Goal: Task Accomplishment & Management: Complete application form

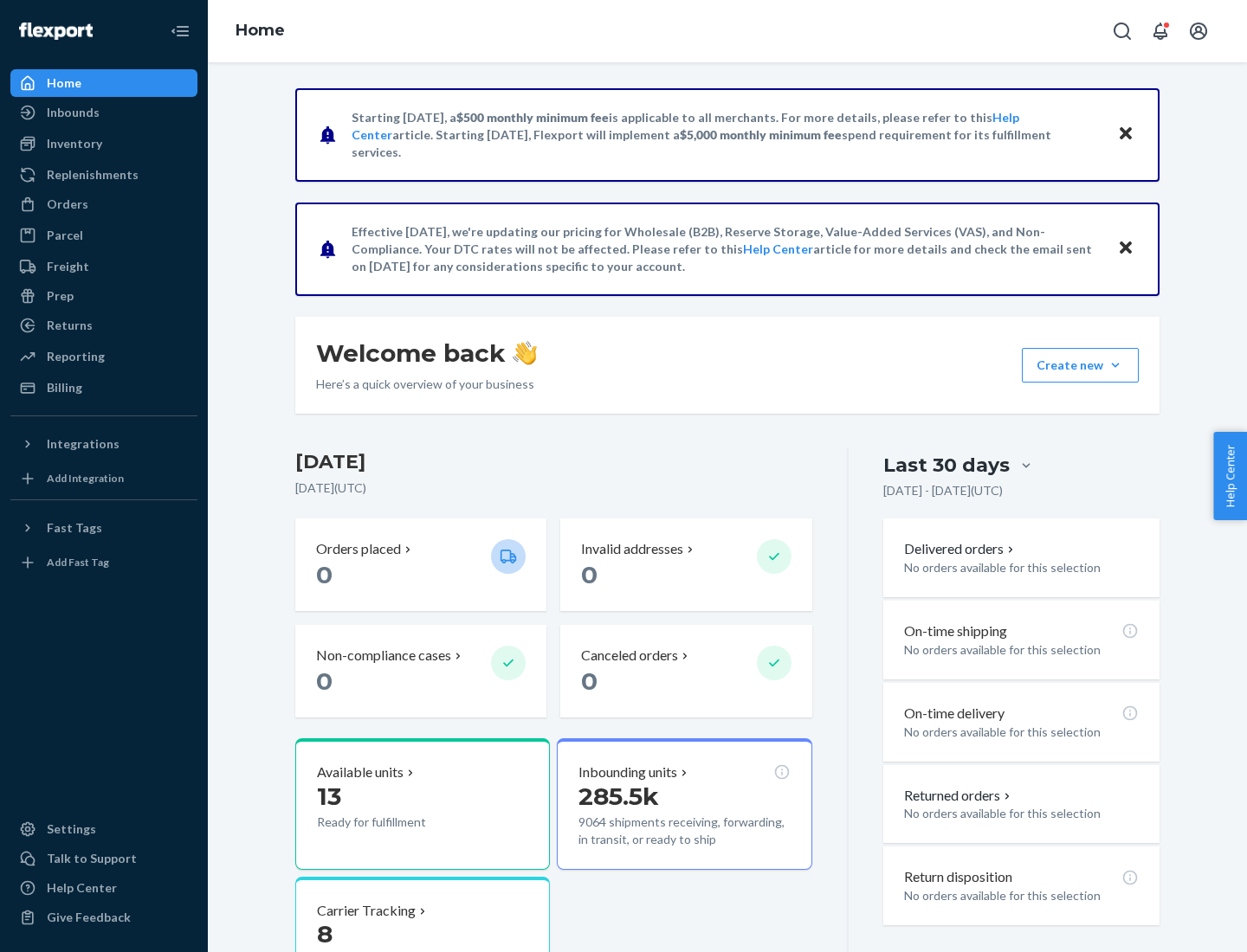
click at [1115, 365] on button "Create new Create new inbound Create new order Create new product" at bounding box center [1080, 365] width 117 height 35
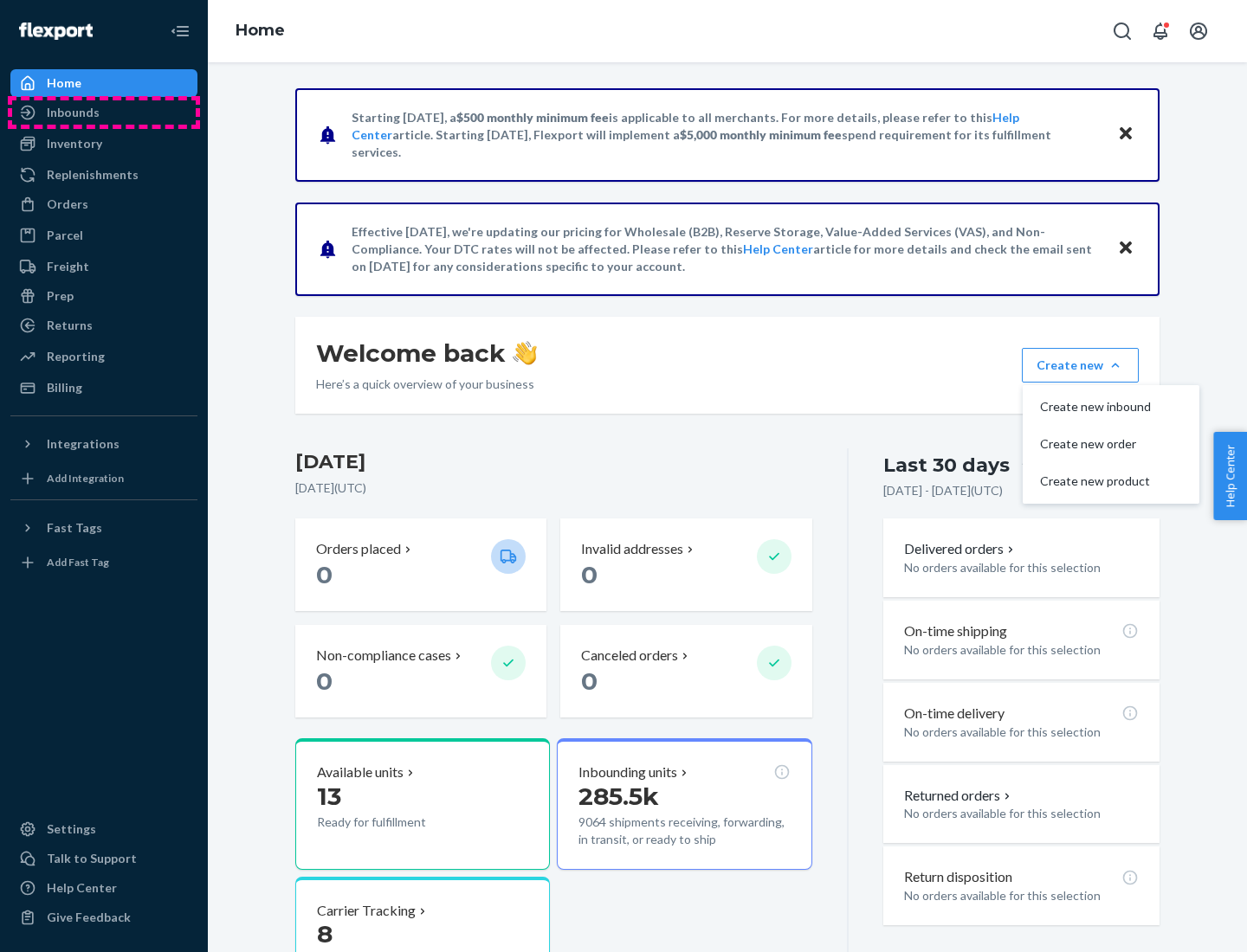
click at [104, 112] on div "Inbounds" at bounding box center [103, 112] width 184 height 24
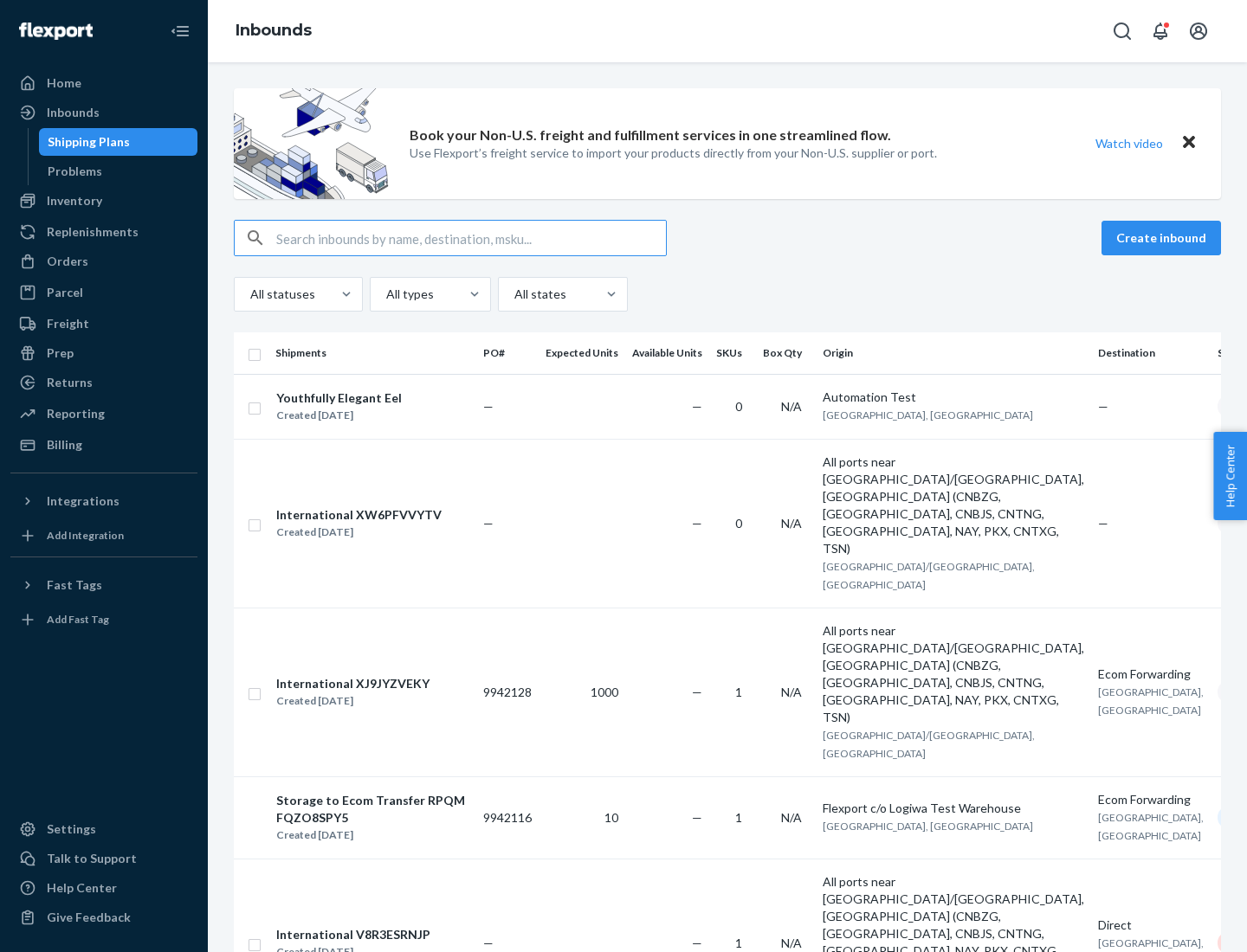
click at [1164, 238] on button "Create inbound" at bounding box center [1161, 237] width 119 height 35
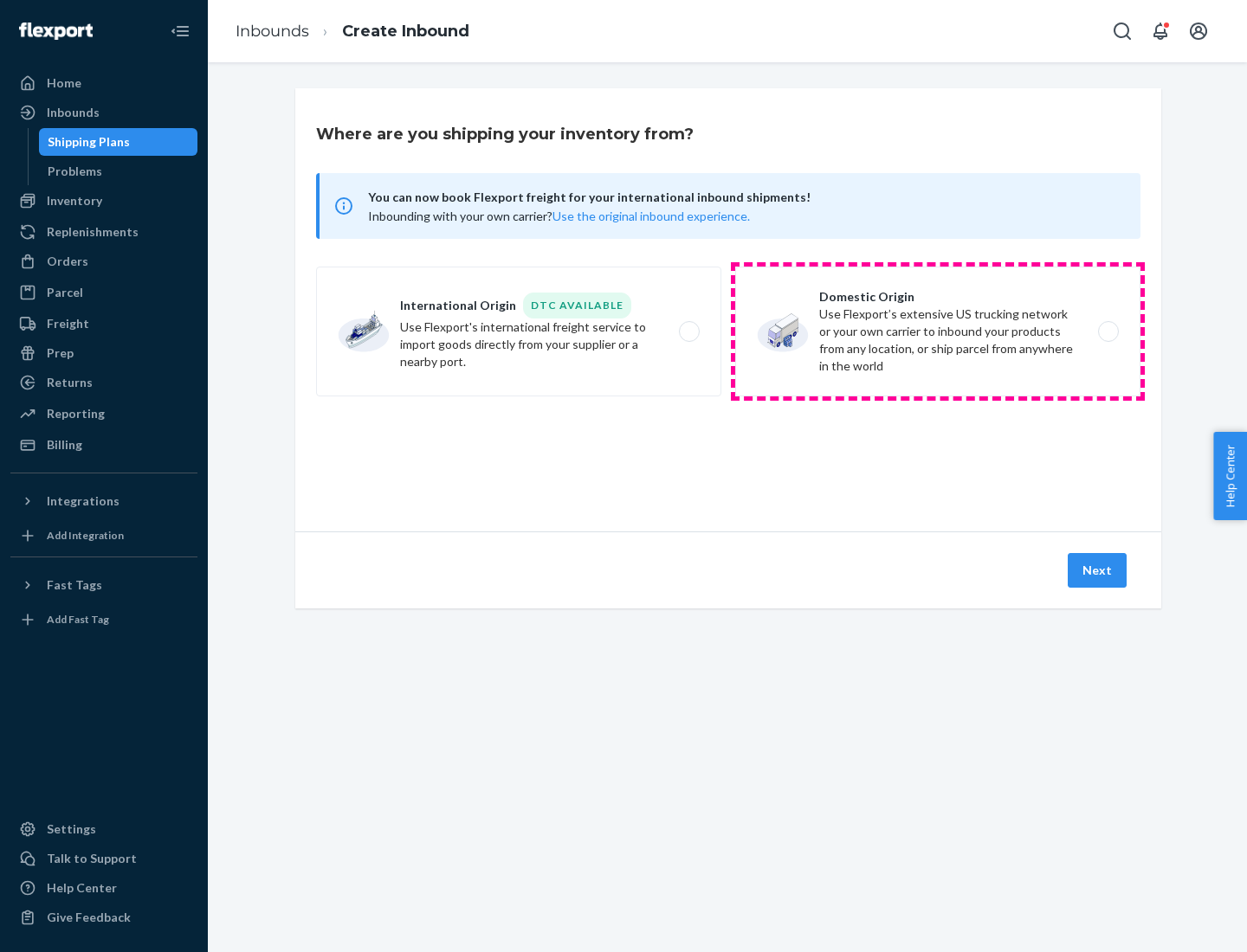
click at [938, 332] on label "Domestic Origin Use Flexport’s extensive US trucking network or your own carrie…" at bounding box center [938, 332] width 405 height 130
click at [1108, 332] on input "Domestic Origin Use Flexport’s extensive US trucking network or your own carrie…" at bounding box center [1113, 332] width 11 height 11
radio input "true"
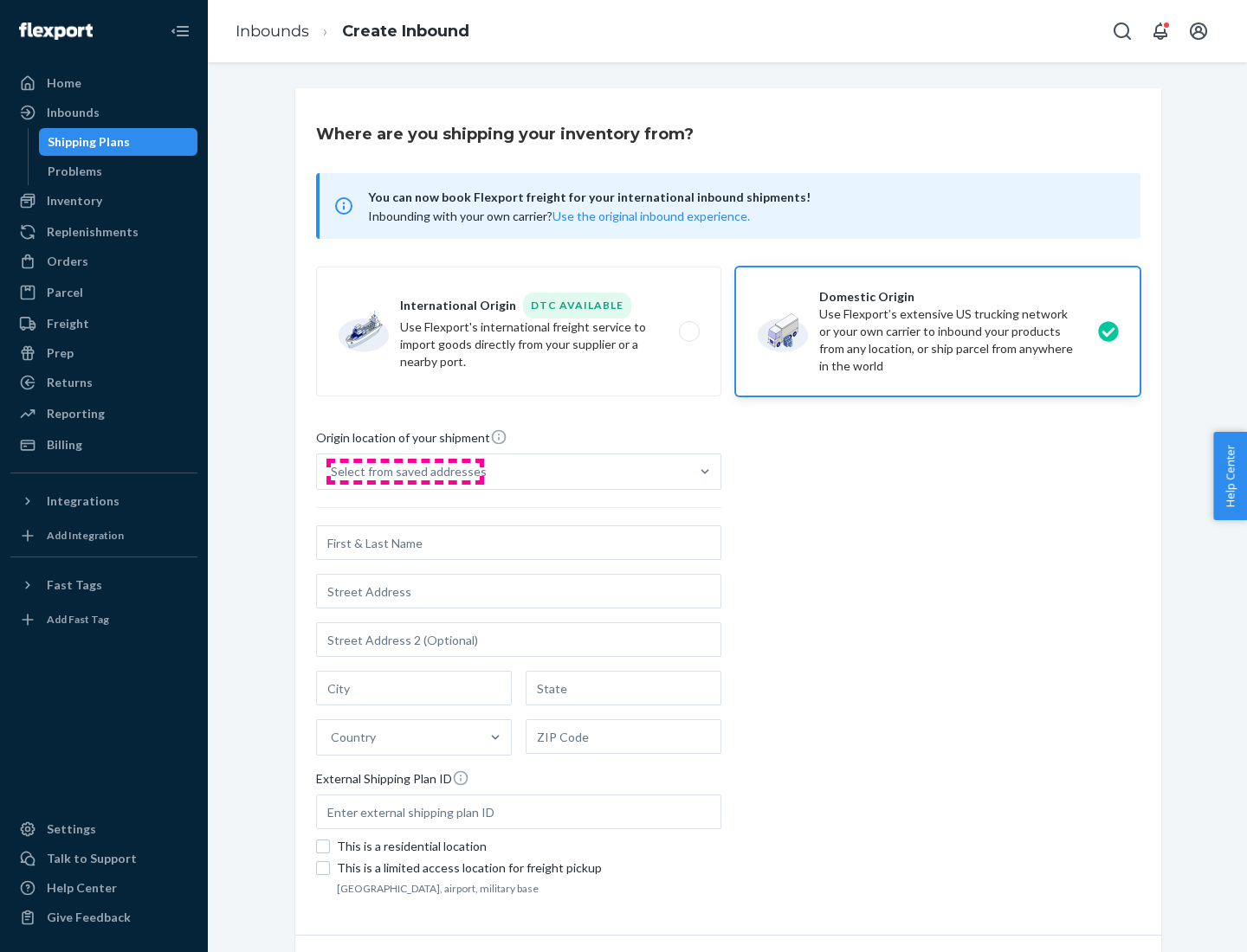
click at [404, 472] on div "Select from saved addresses" at bounding box center [408, 472] width 156 height 17
click at [333, 472] on input "Select from saved addresses" at bounding box center [332, 472] width 2 height 17
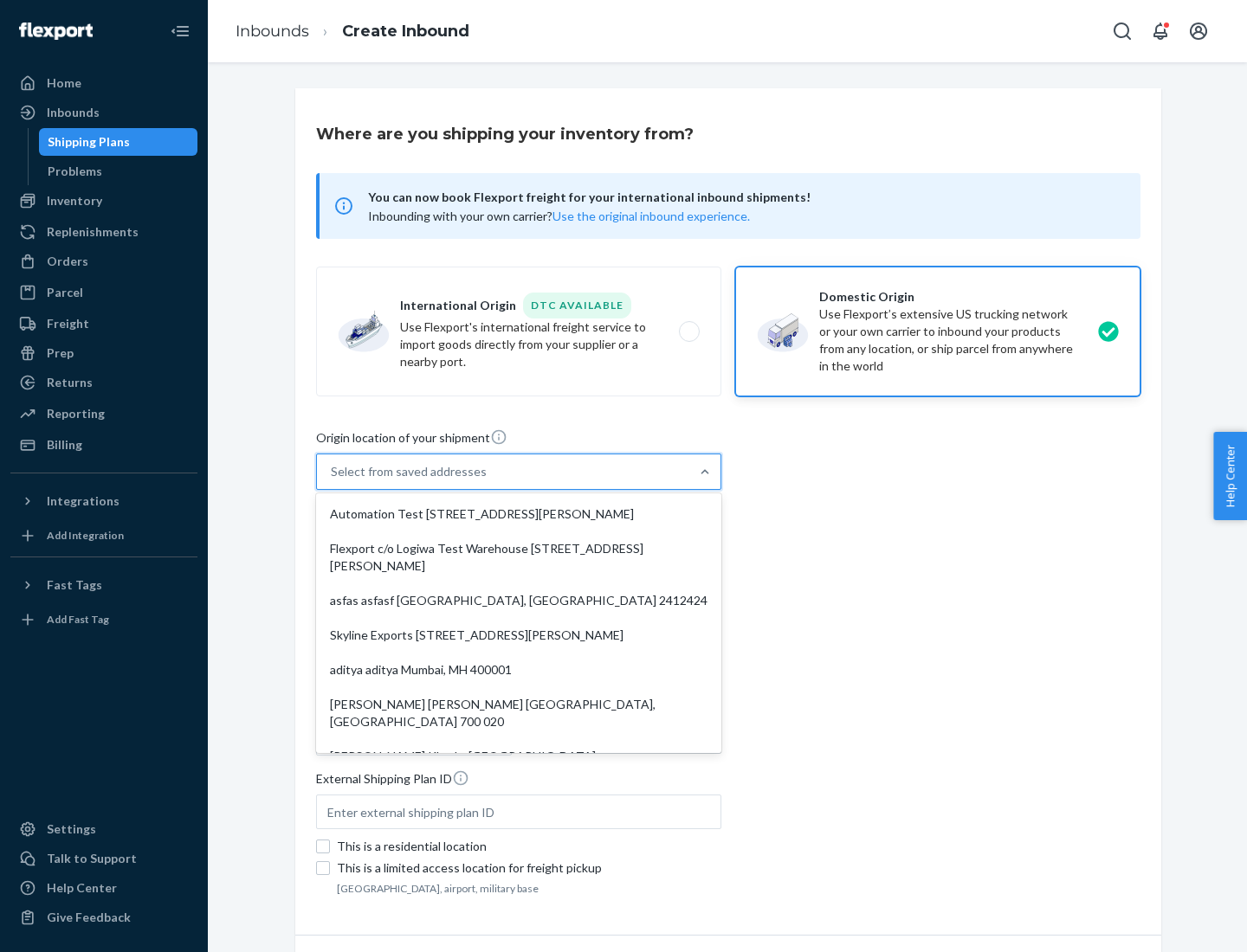
scroll to position [7, 0]
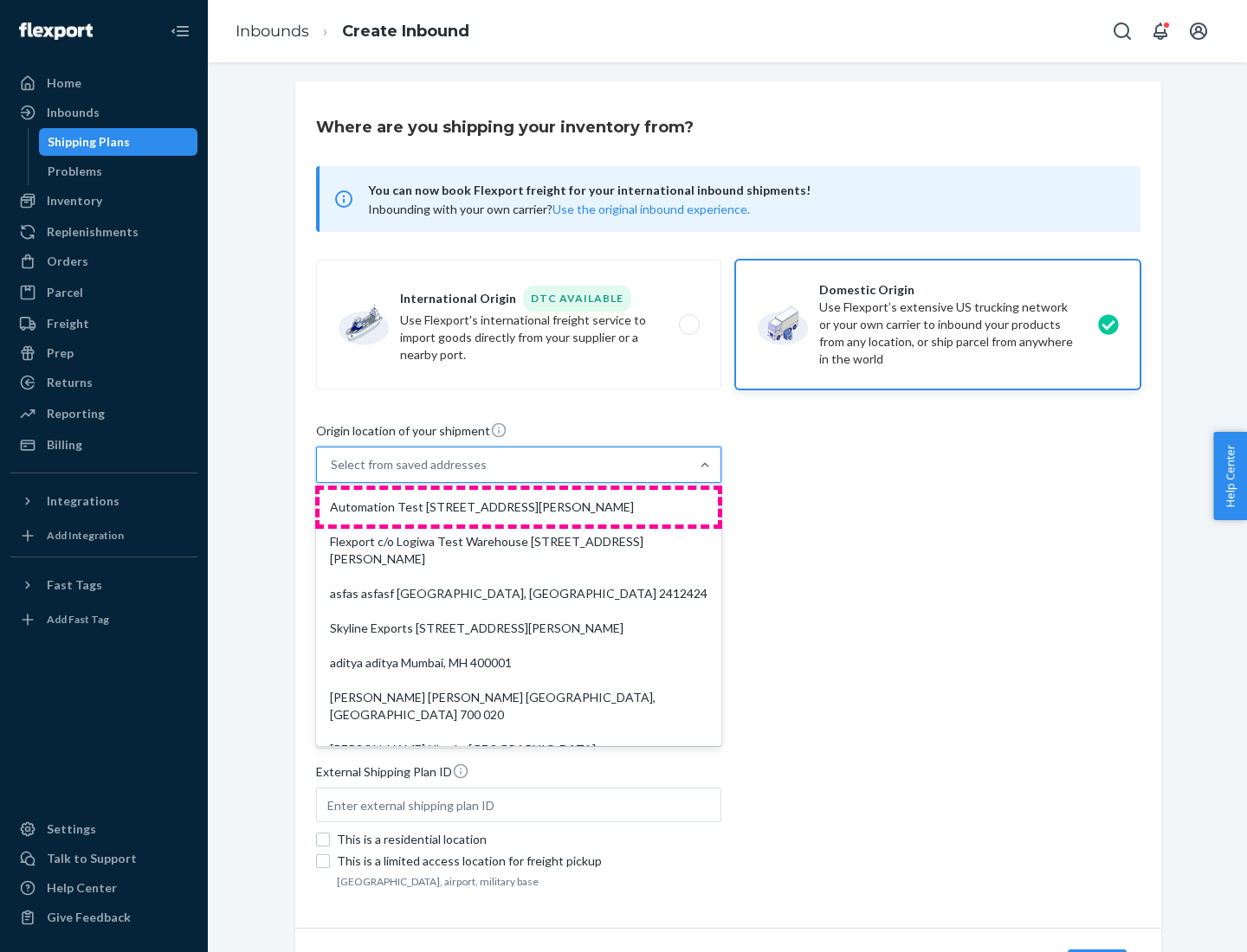
click at [518, 507] on div "Automation Test [STREET_ADDRESS][PERSON_NAME]" at bounding box center [518, 507] width 398 height 35
click at [333, 474] on input "option Automation Test [STREET_ADDRESS][PERSON_NAME]. 9 results available. Use …" at bounding box center [332, 465] width 2 height 17
type input "Automation Test"
type input "[STREET_ADDRESS][PERSON_NAME]"
type input "9th Floor"
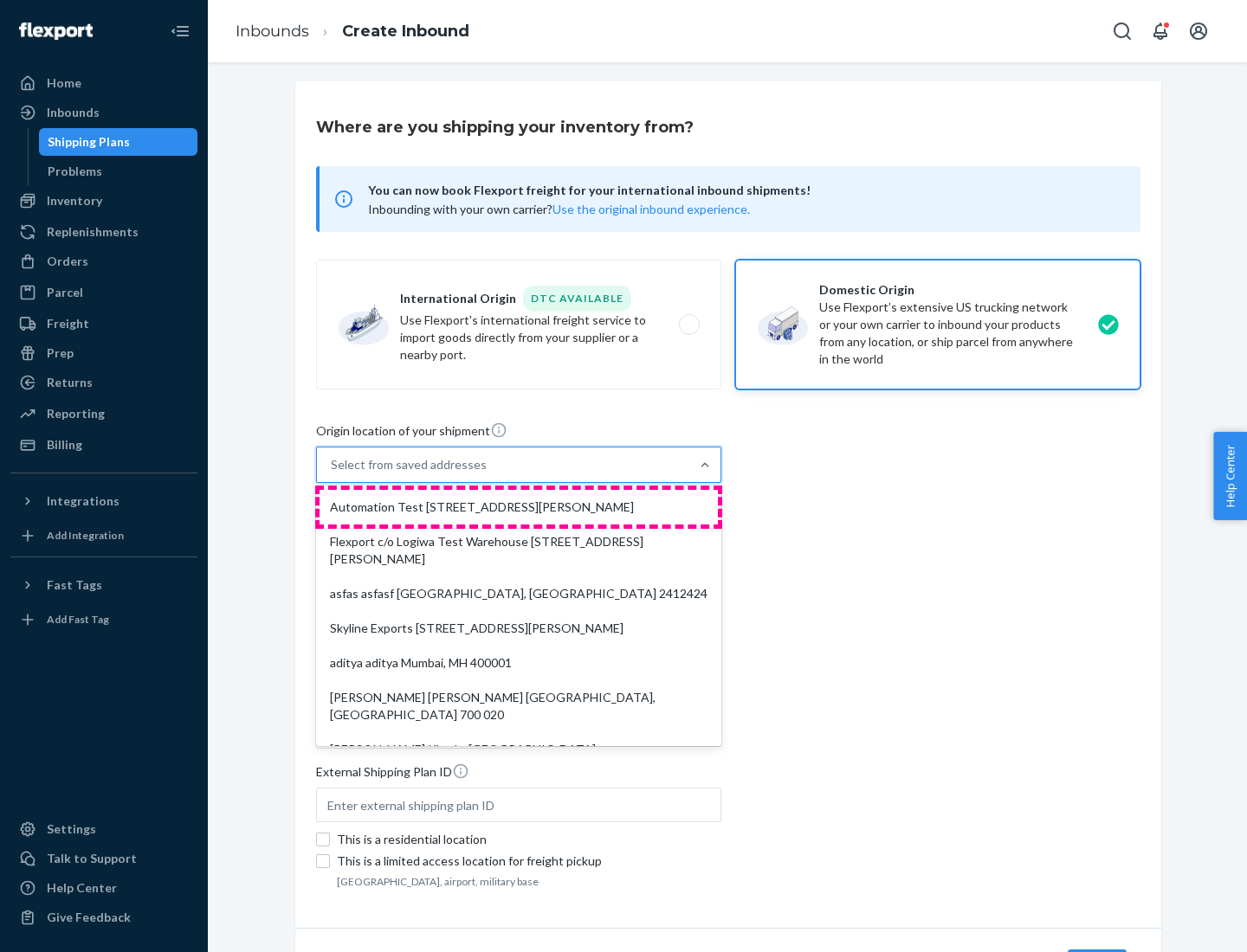
type input "[GEOGRAPHIC_DATA]"
type input "CA"
type input "94104"
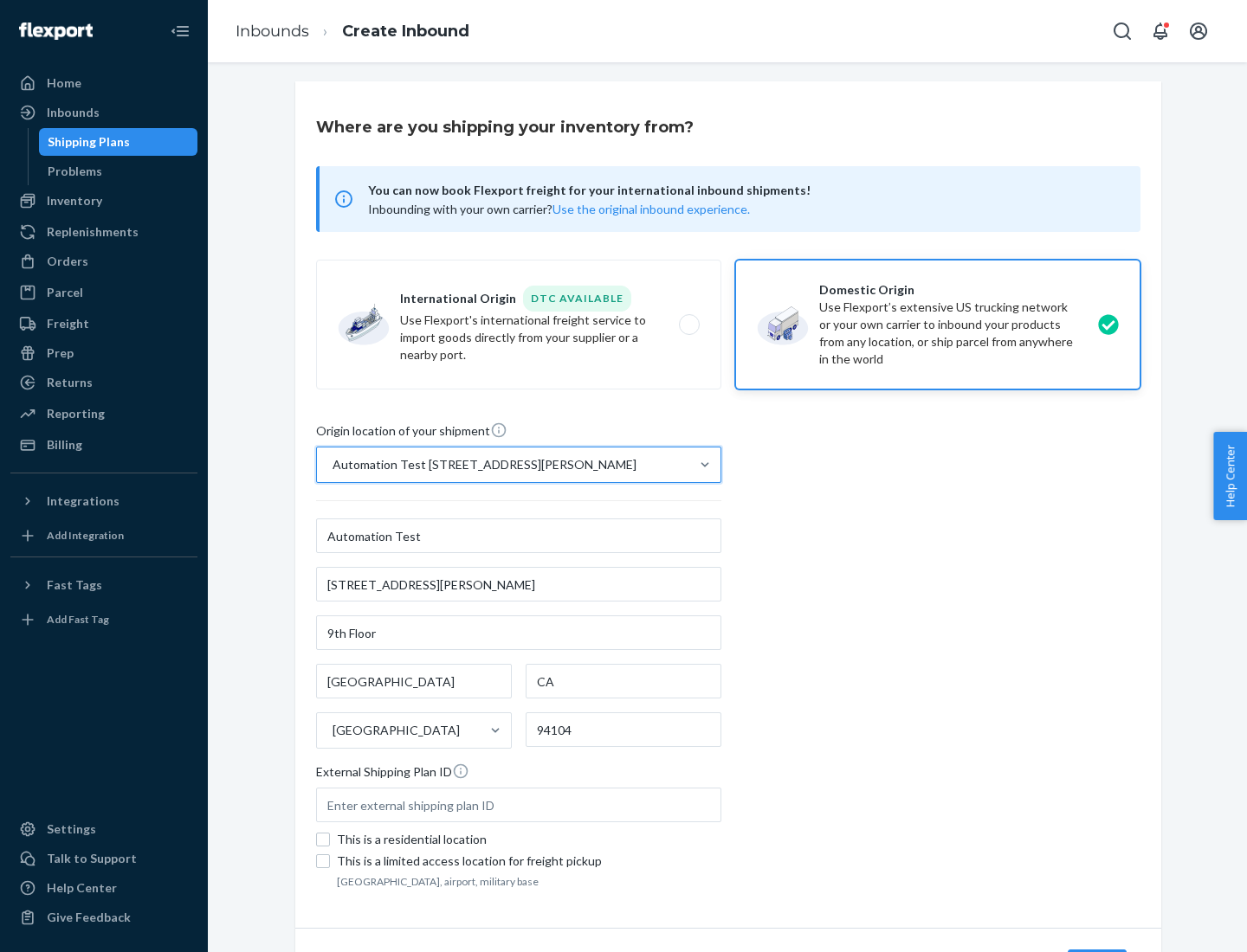
scroll to position [101, 0]
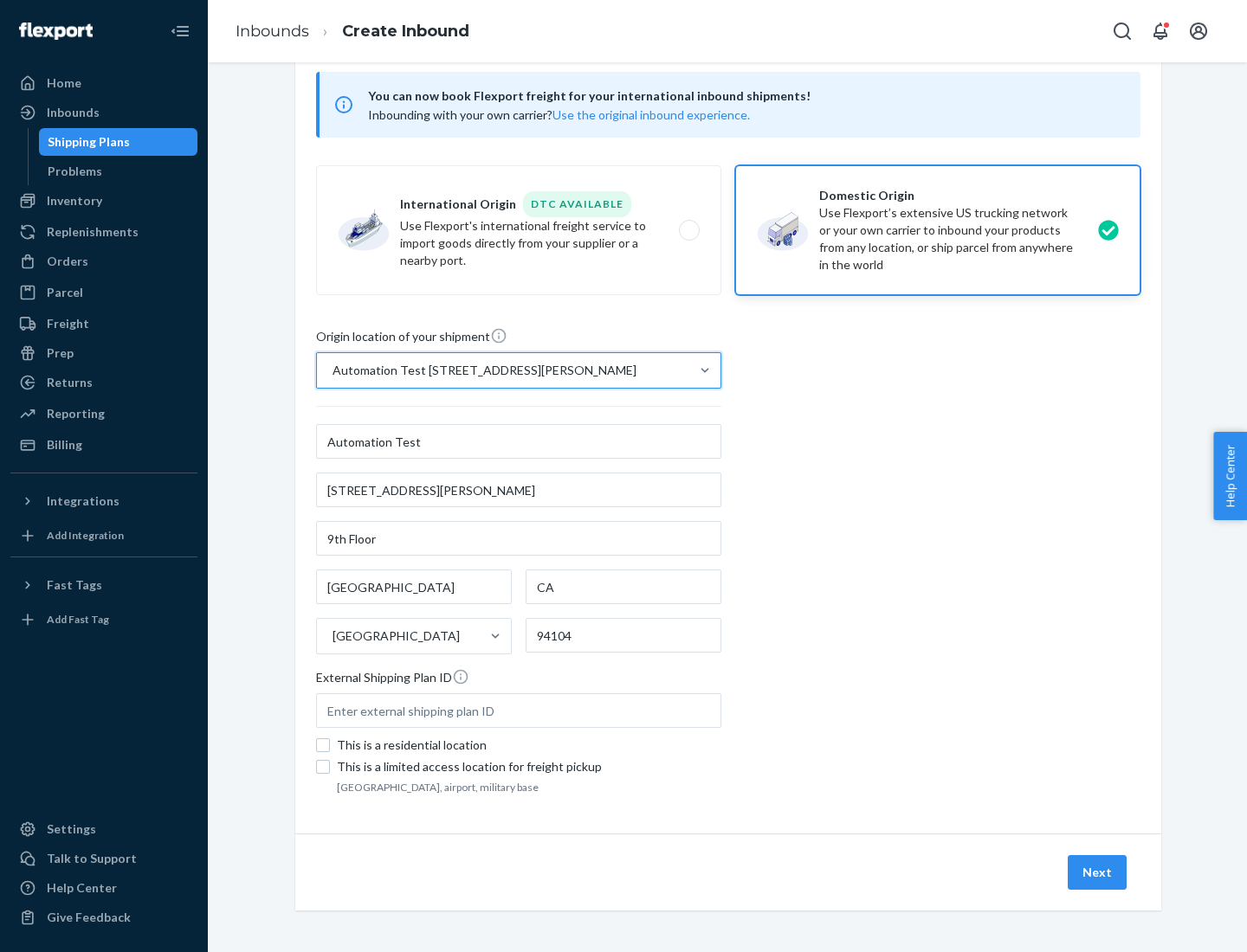
click at [1098, 873] on button "Next" at bounding box center [1096, 873] width 59 height 35
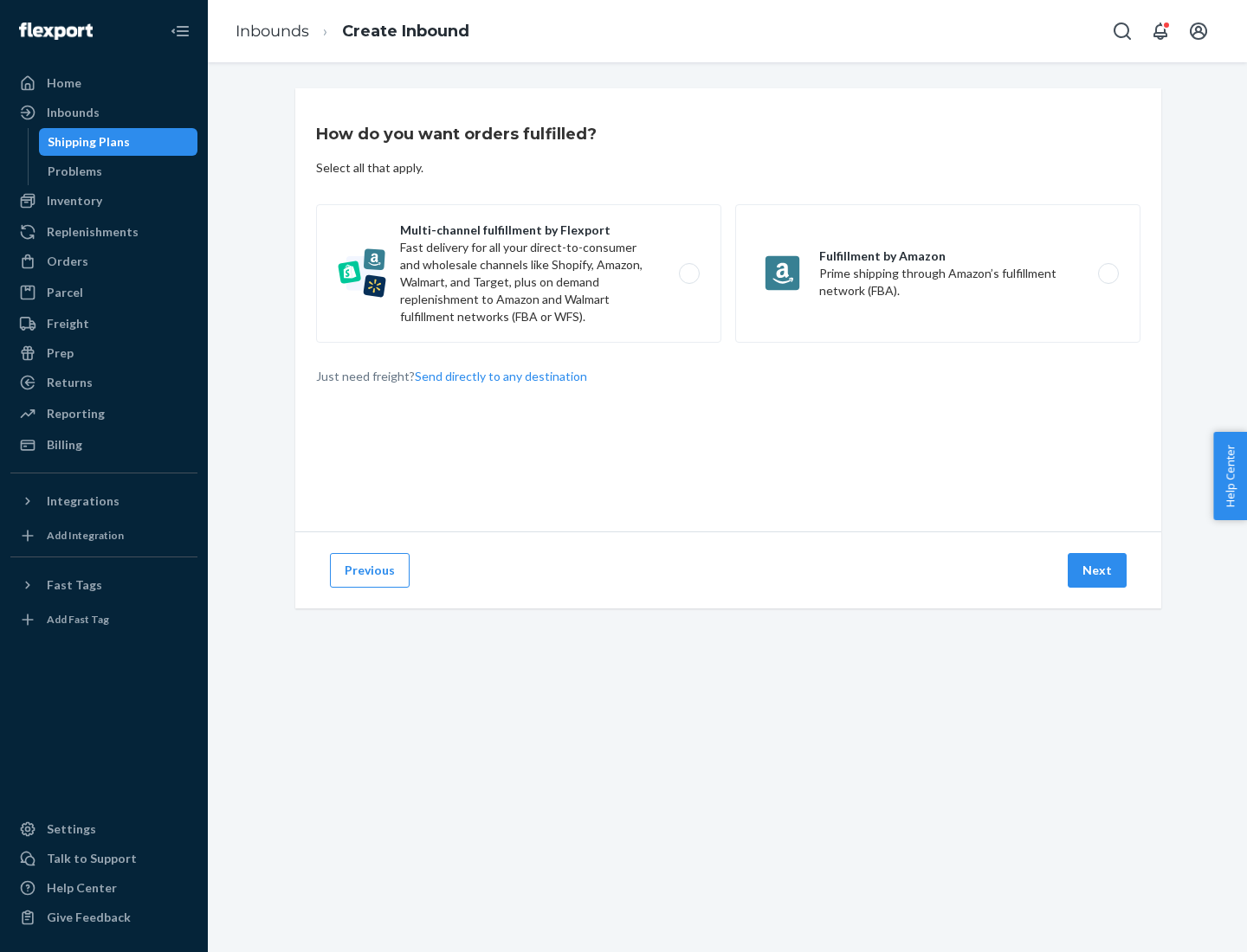
click at [518, 274] on label "Multi-channel fulfillment by Flexport Fast delivery for all your direct-to-cons…" at bounding box center [518, 274] width 405 height 139
click at [688, 274] on input "Multi-channel fulfillment by Flexport Fast delivery for all your direct-to-cons…" at bounding box center [693, 273] width 11 height 11
radio input "true"
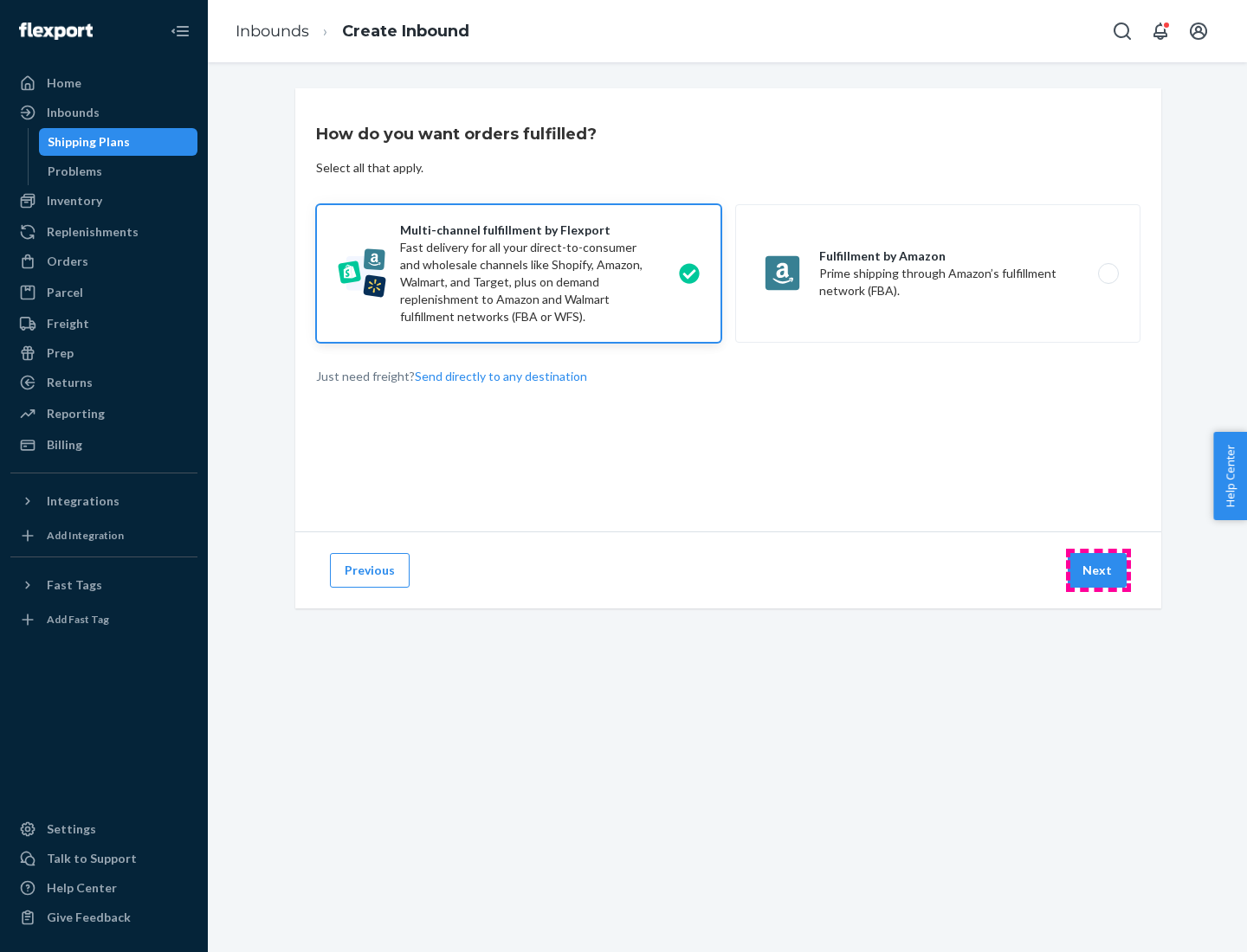
click at [1098, 571] on button "Next" at bounding box center [1096, 570] width 59 height 35
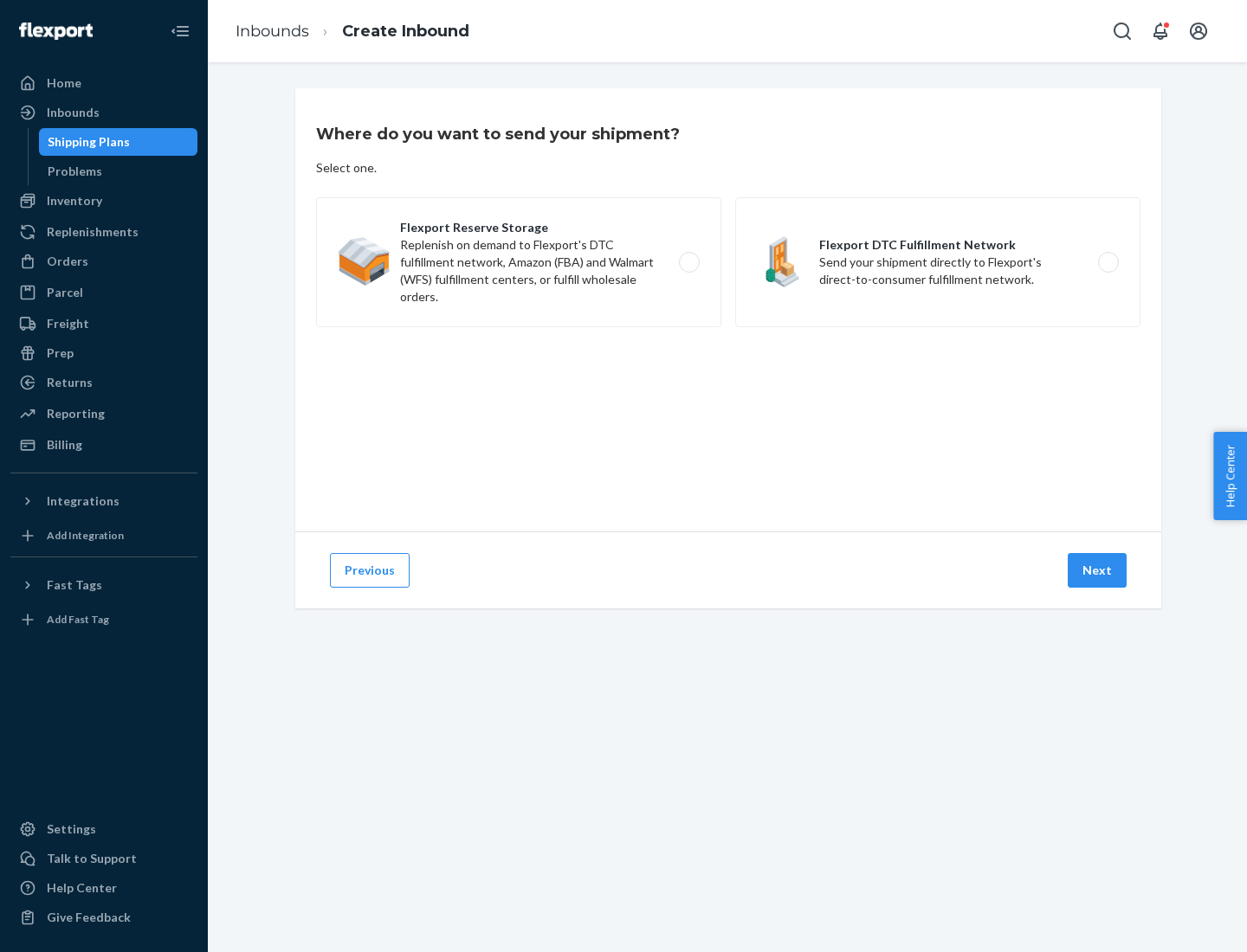
click at [938, 262] on label "Flexport DTC Fulfillment Network Send your shipment directly to Flexport's dire…" at bounding box center [938, 262] width 405 height 130
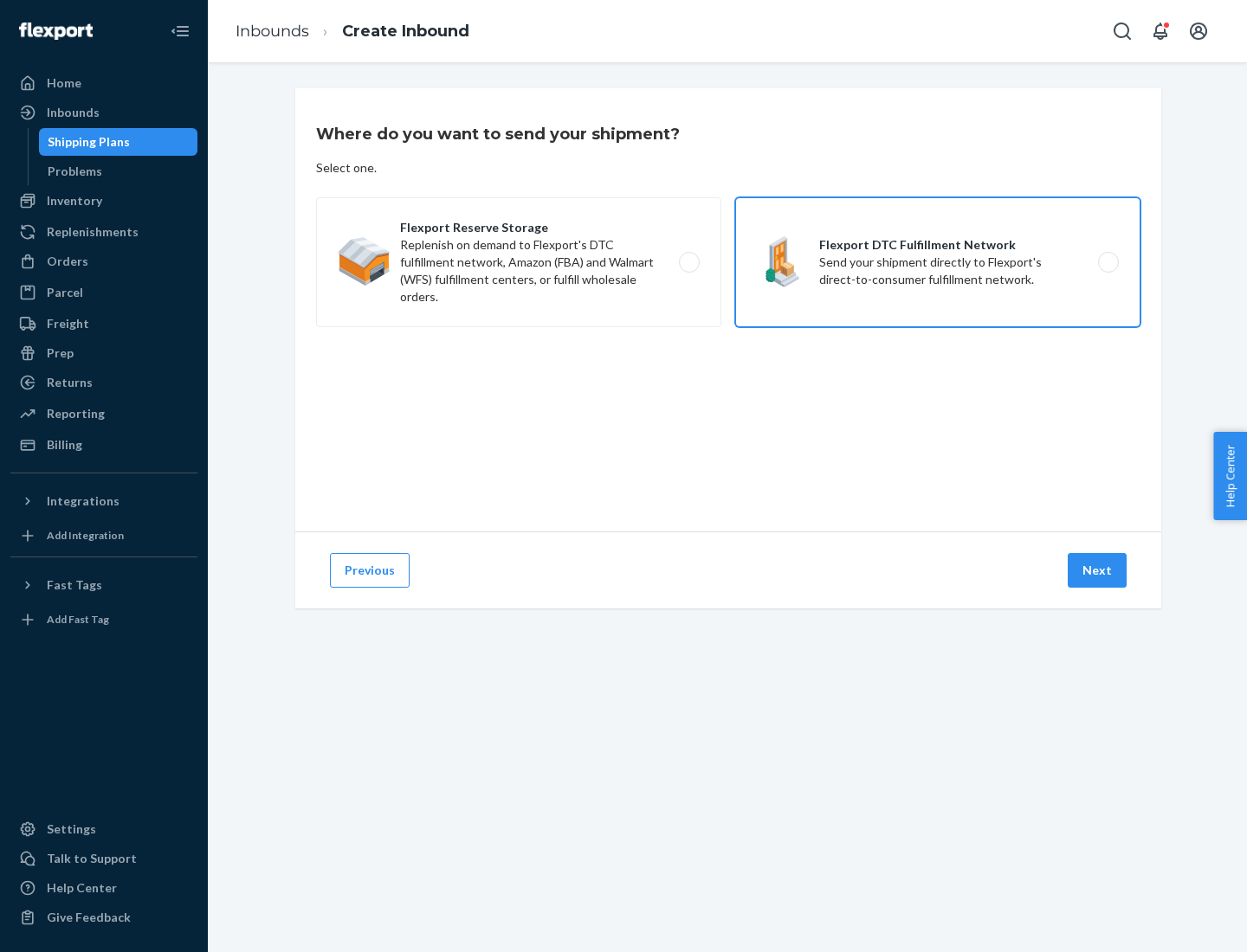
click at [1108, 262] on input "Flexport DTC Fulfillment Network Send your shipment directly to Flexport's dire…" at bounding box center [1113, 262] width 11 height 11
radio input "true"
click at [1098, 571] on button "Next" at bounding box center [1096, 570] width 59 height 35
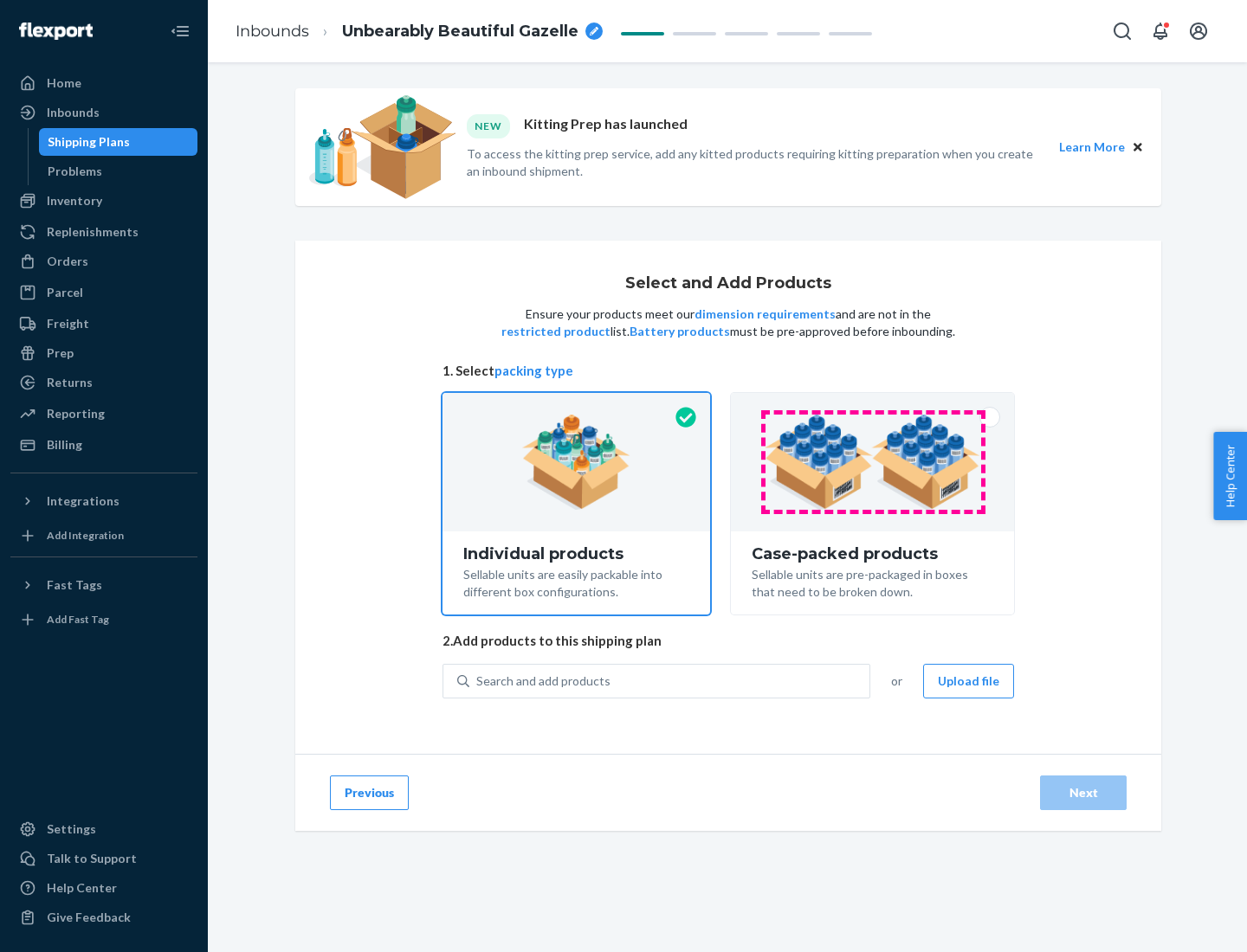
click at [873, 463] on img at bounding box center [872, 463] width 215 height 95
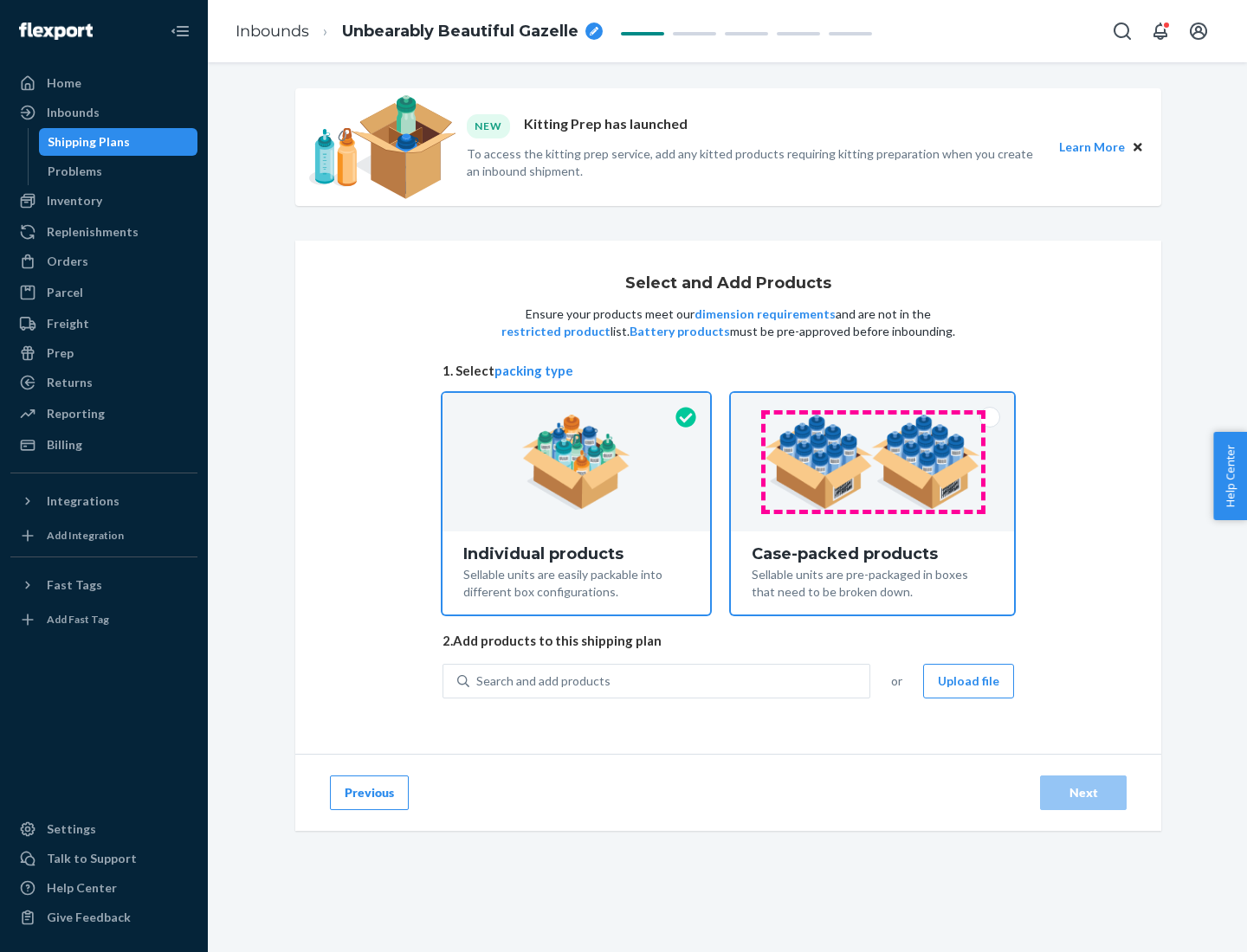
click at [873, 404] on input "Case-packed products Sellable units are pre-packaged in boxes that need to be b…" at bounding box center [872, 398] width 11 height 11
radio input "true"
radio input "false"
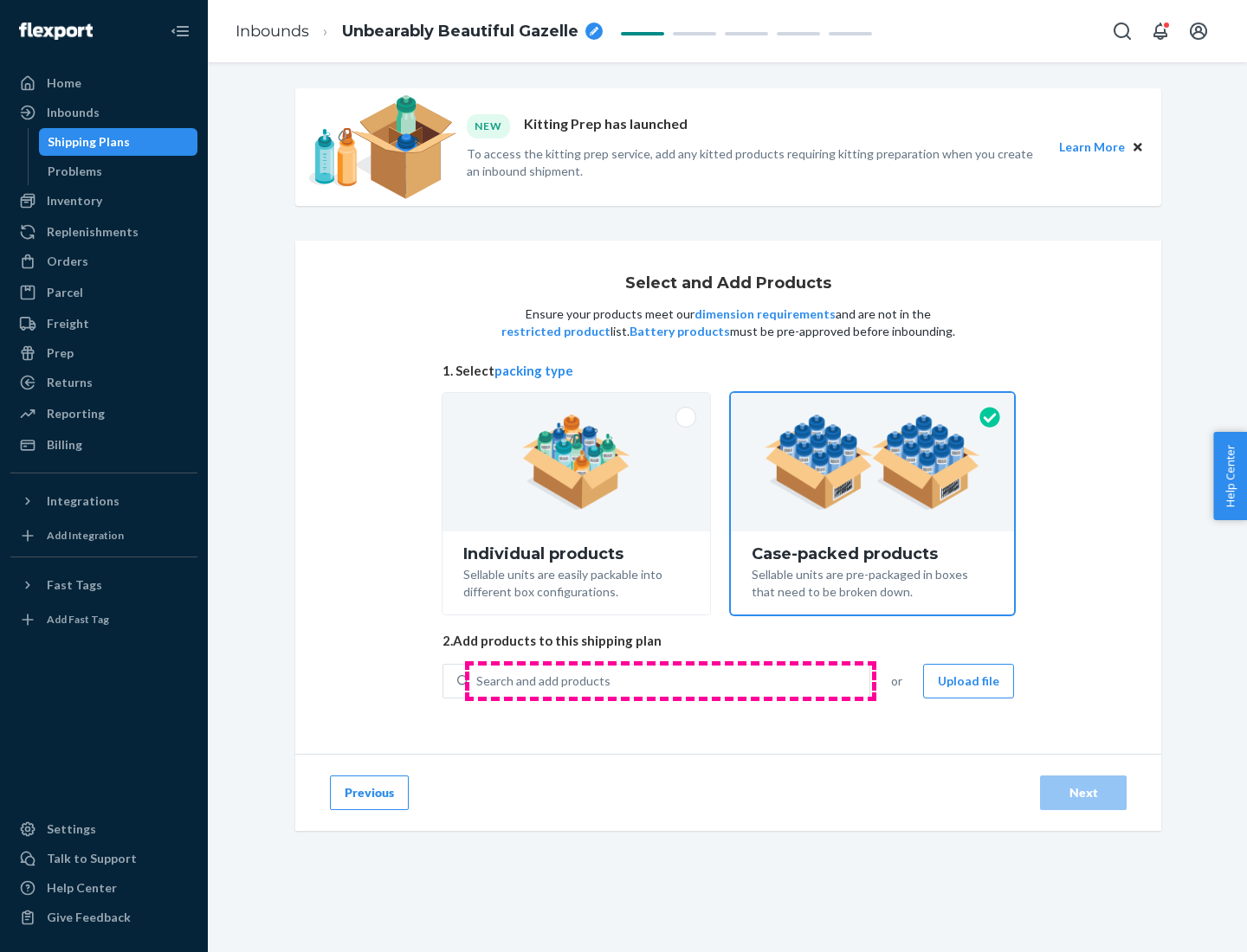
click at [670, 681] on div "Search and add products" at bounding box center [669, 681] width 400 height 31
click at [478, 681] on input "Search and add products" at bounding box center [478, 681] width 2 height 17
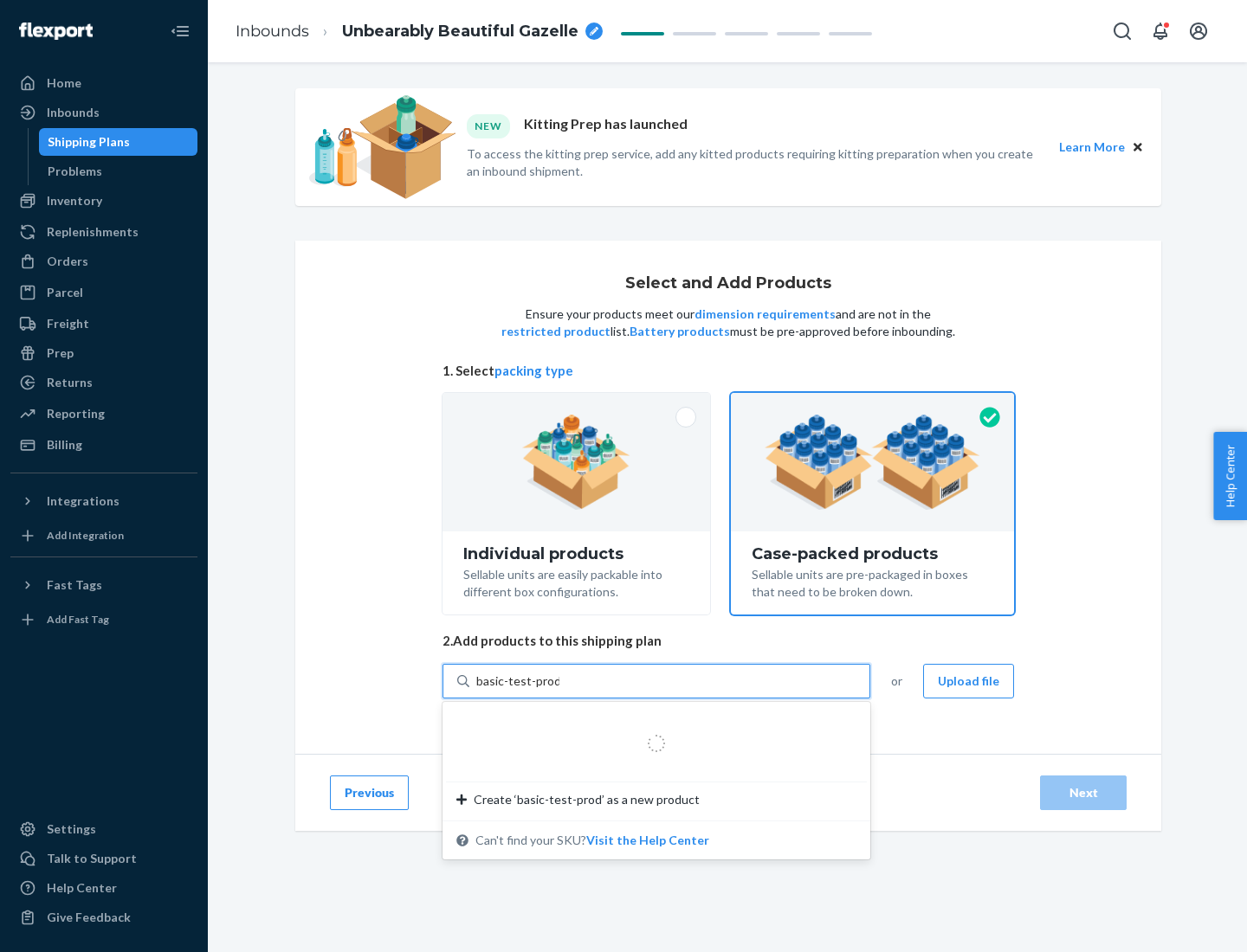
type input "basic-test-product-1"
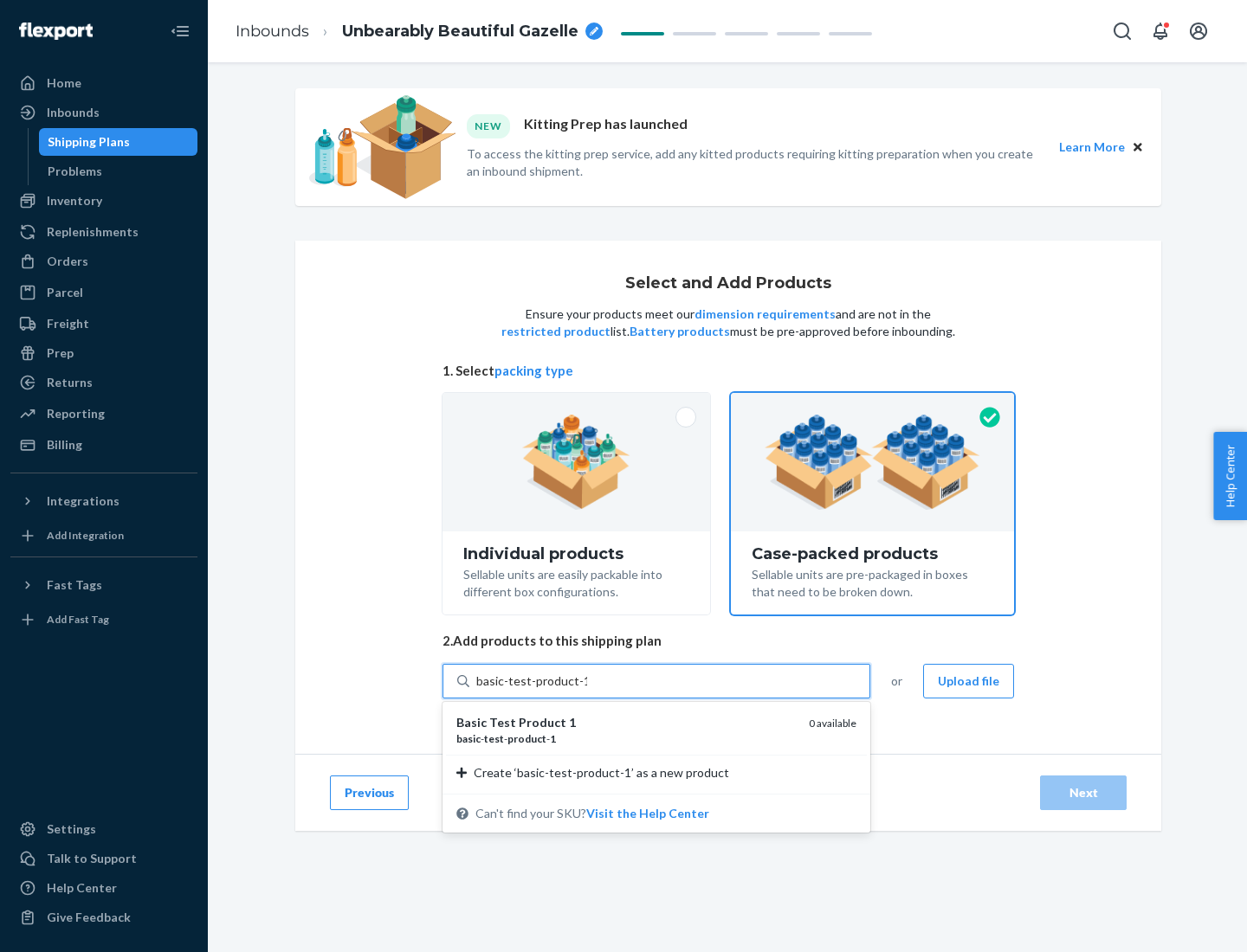
click at [626, 739] on div "basic - test - product - 1" at bounding box center [625, 739] width 339 height 15
click at [587, 690] on input "basic-test-product-1" at bounding box center [532, 681] width 111 height 17
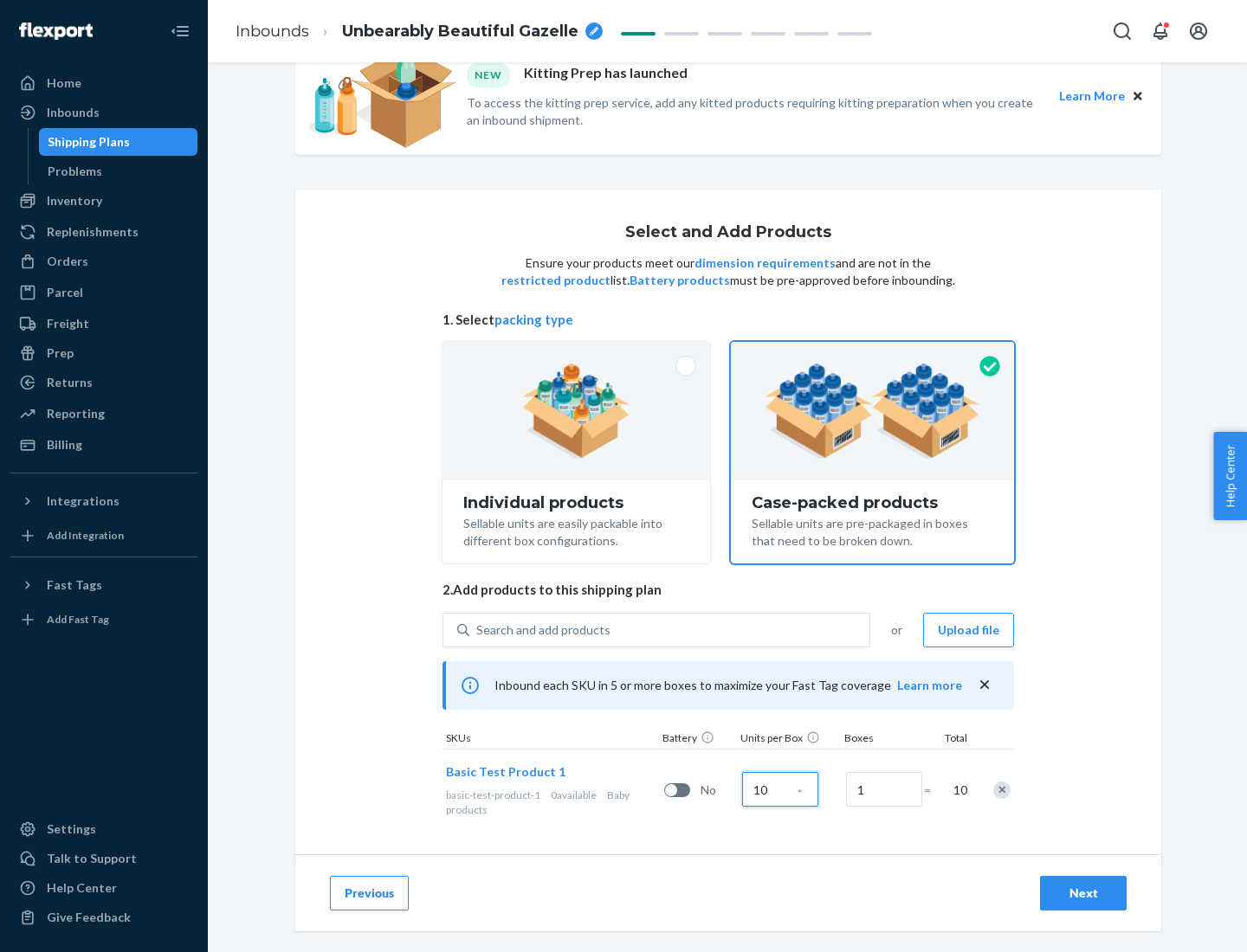
scroll to position [63, 0]
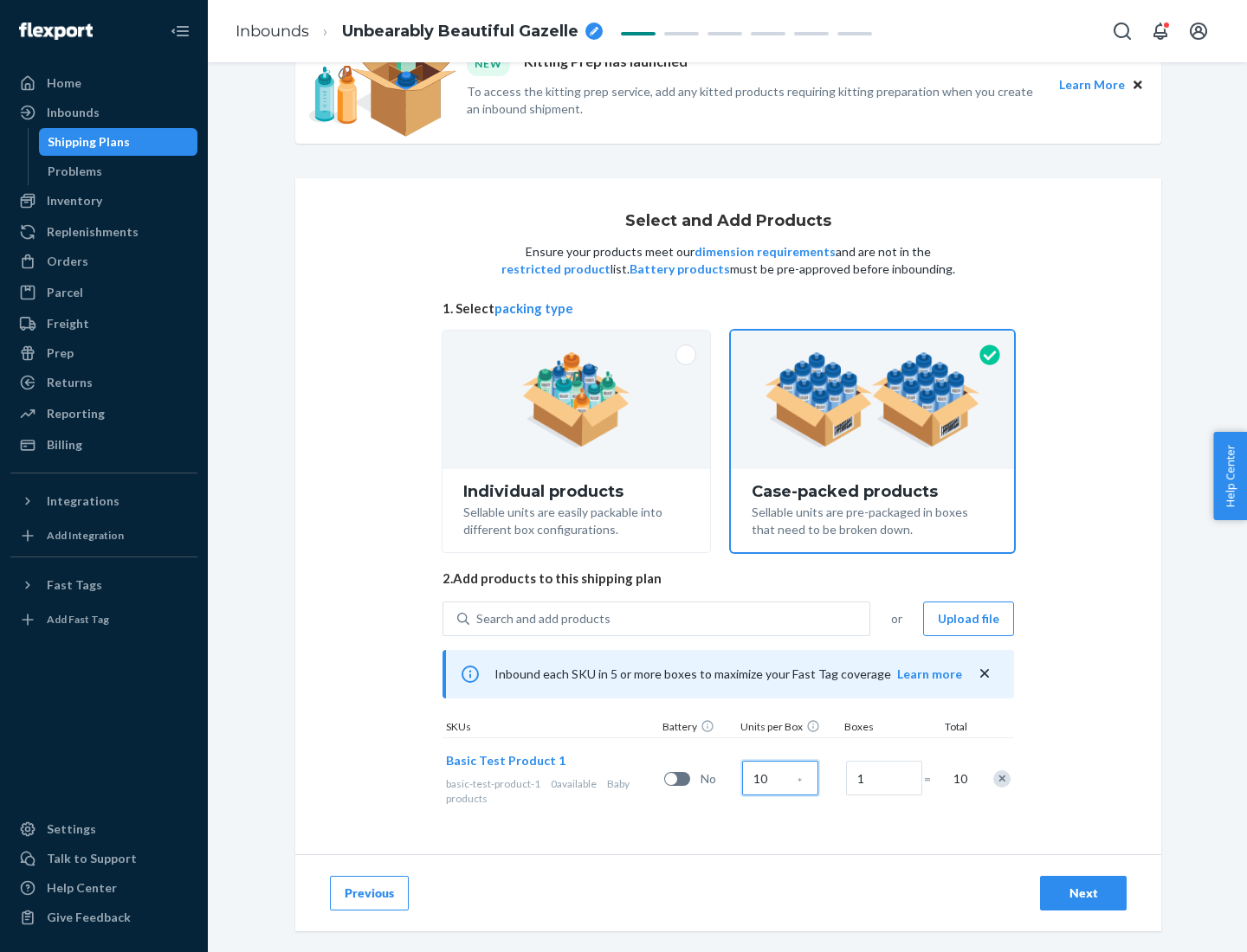
type input "10"
type input "7"
click at [1083, 893] on div "Next" at bounding box center [1083, 892] width 58 height 17
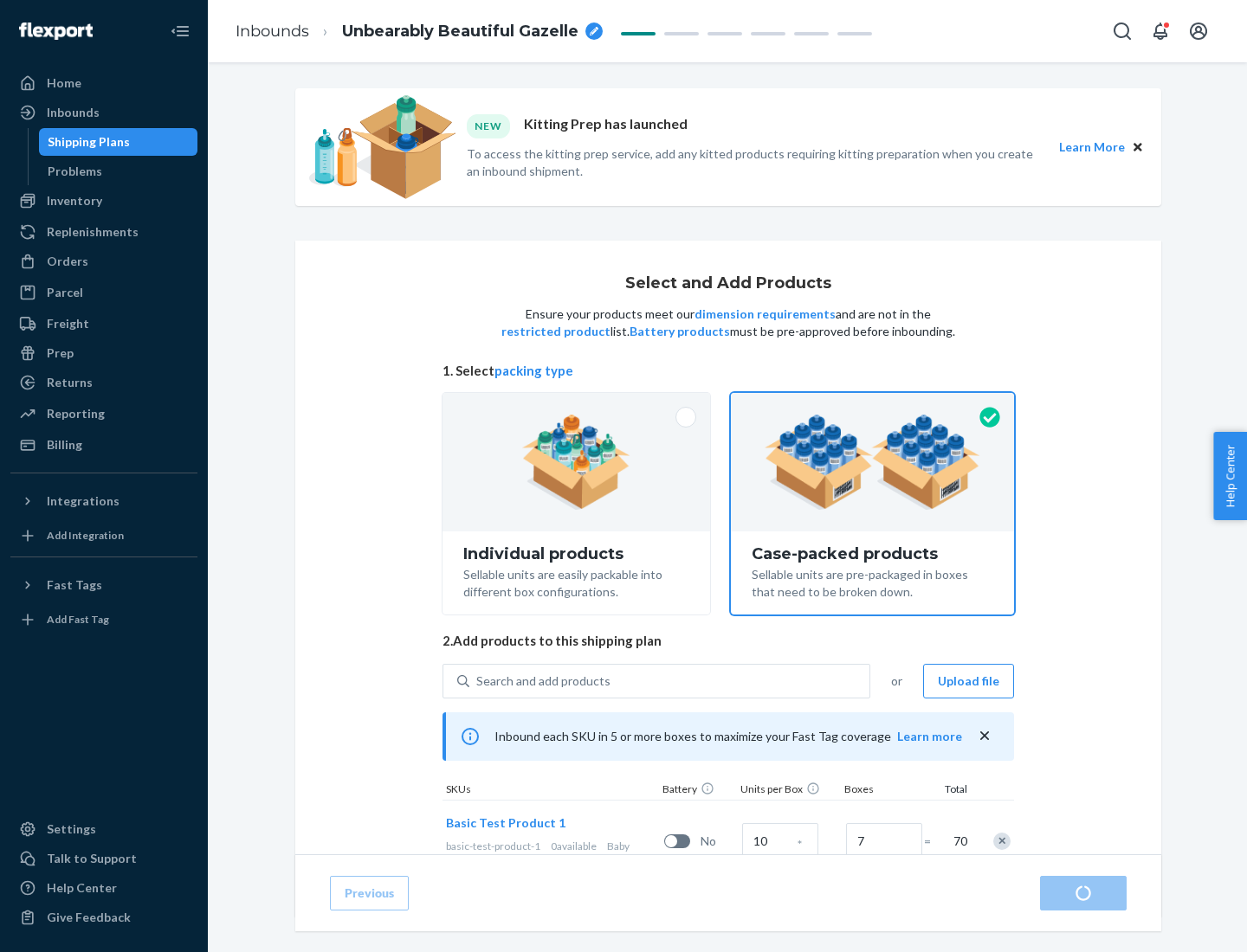
radio input "true"
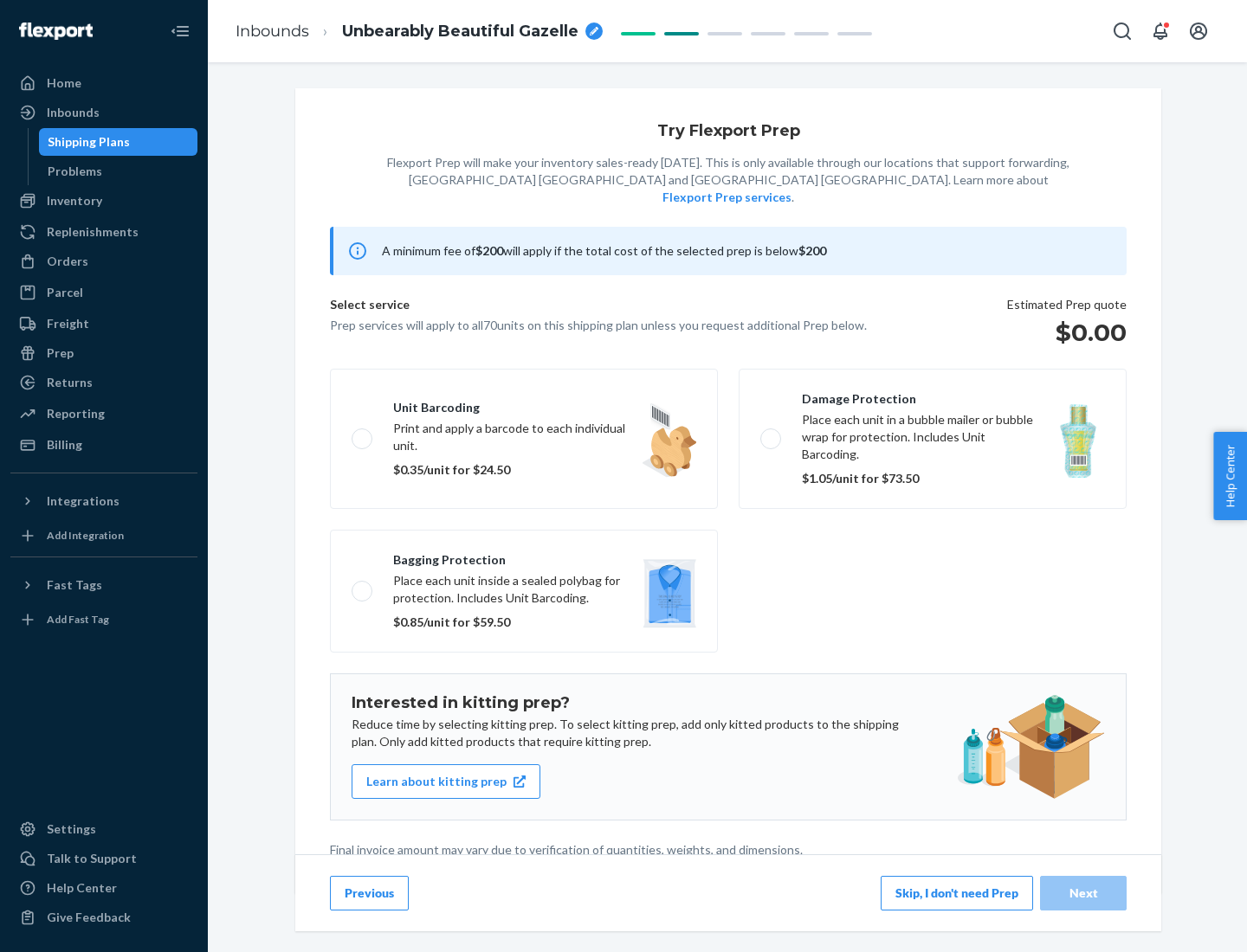
scroll to position [4, 0]
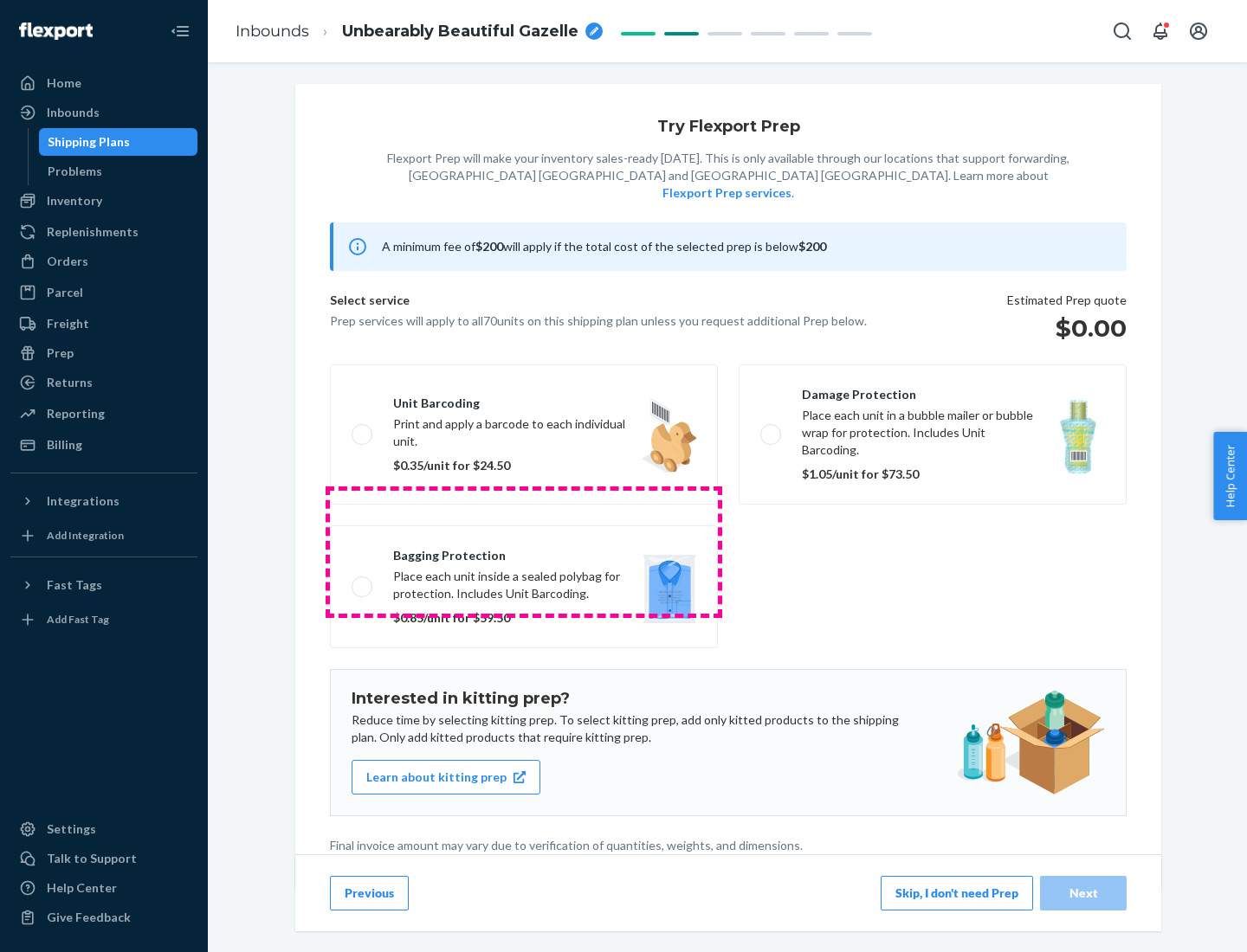
click at [524, 552] on label "Bagging protection Place each unit inside a sealed polybag for protection. Incl…" at bounding box center [523, 587] width 388 height 123
click at [362, 581] on input "Bagging protection Place each unit inside a sealed polybag for protection. Incl…" at bounding box center [356, 586] width 11 height 11
checkbox input "true"
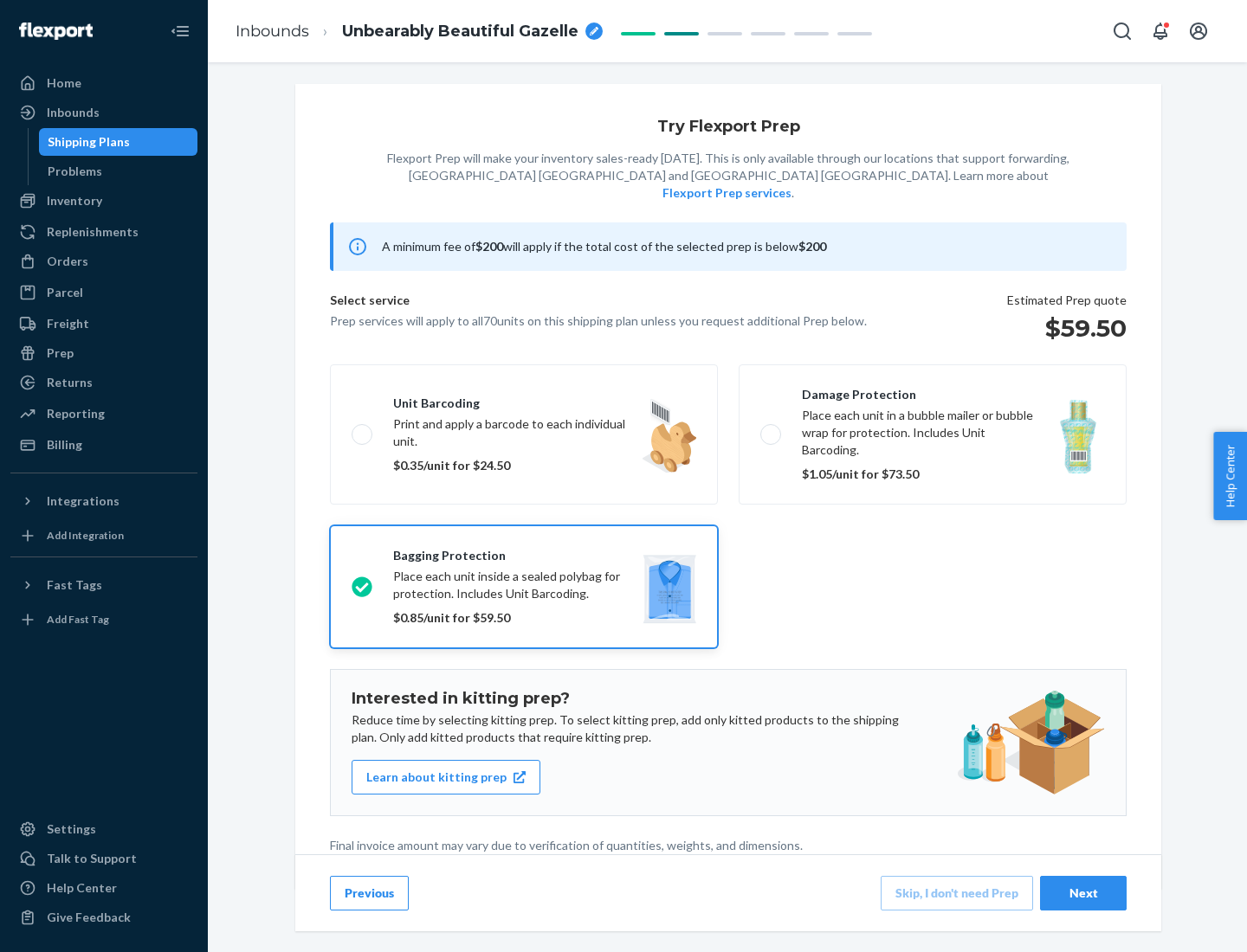
click at [1083, 892] on div "Next" at bounding box center [1083, 892] width 58 height 17
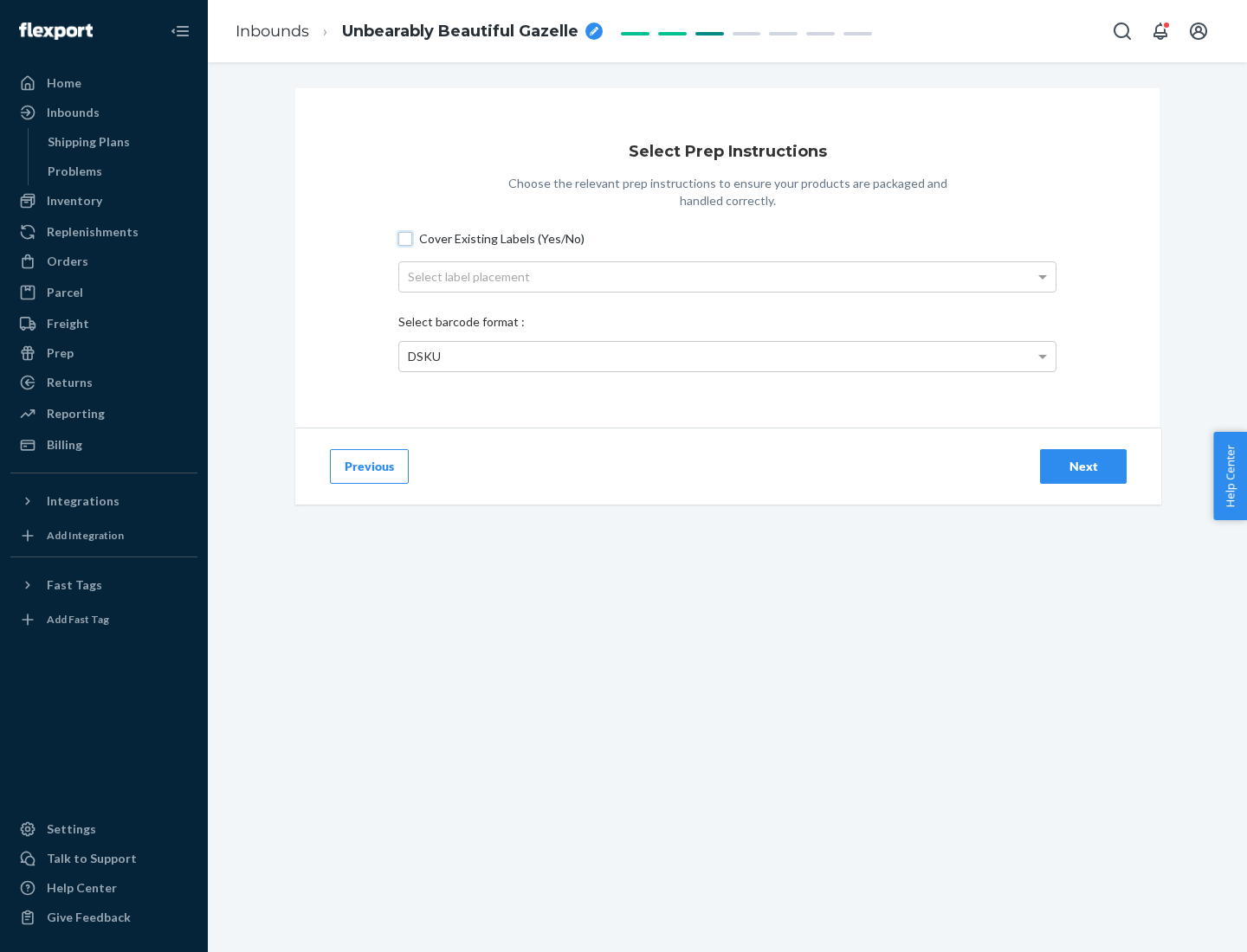
click at [405, 238] on input "Cover Existing Labels (Yes/No)" at bounding box center [405, 239] width 14 height 14
checkbox input "true"
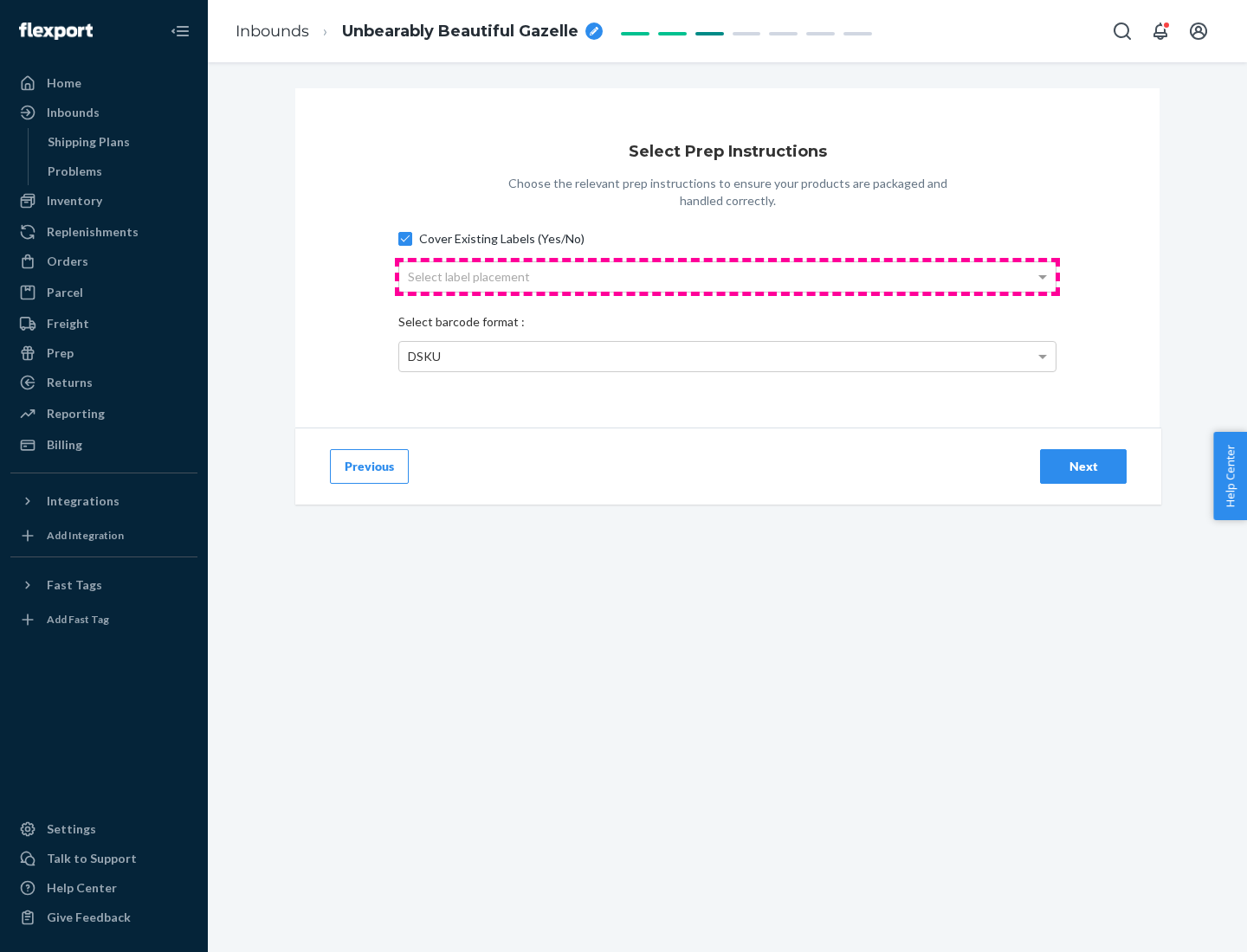
click at [728, 276] on div "Select label placement" at bounding box center [727, 277] width 656 height 30
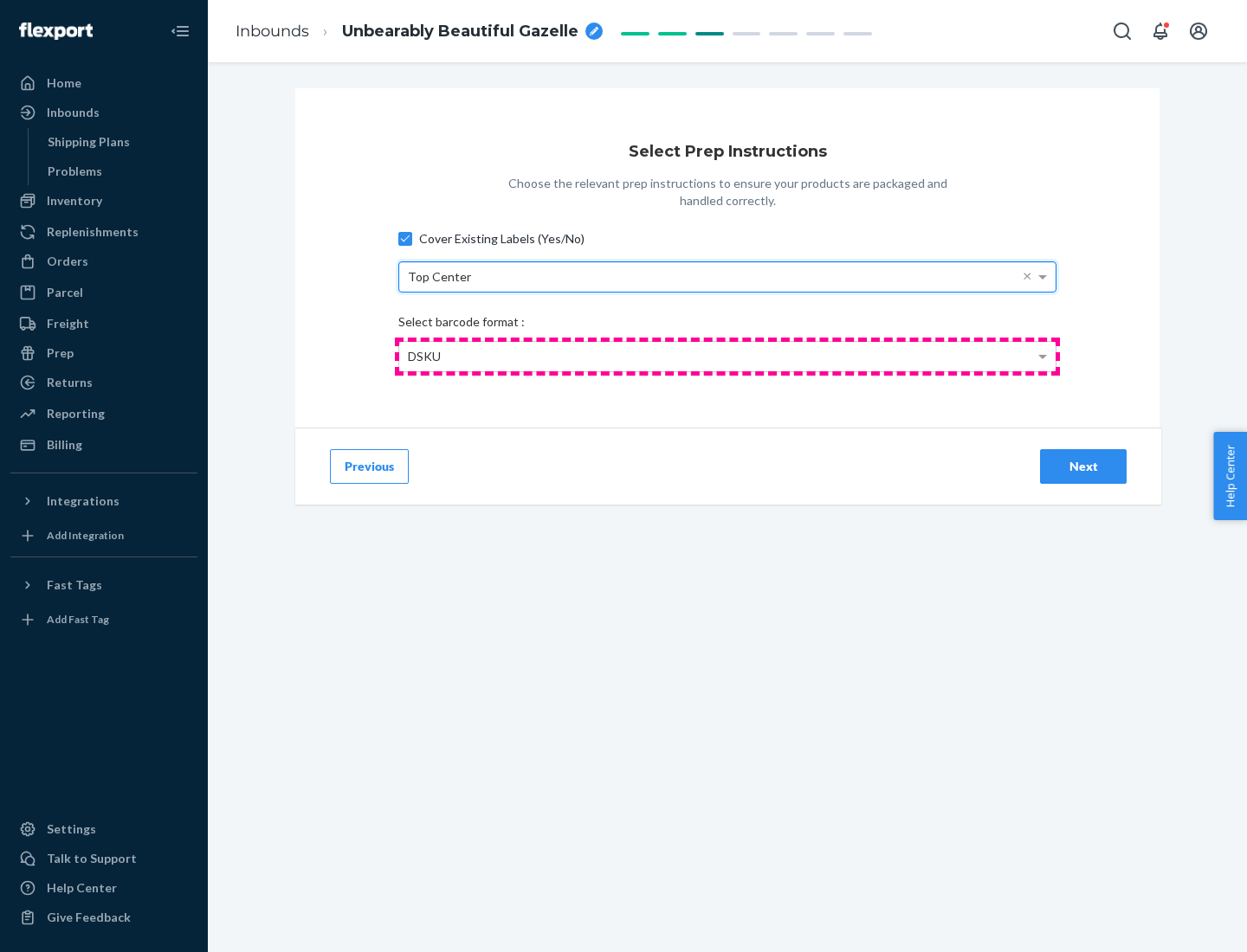
click at [728, 355] on div "DSKU" at bounding box center [727, 357] width 656 height 30
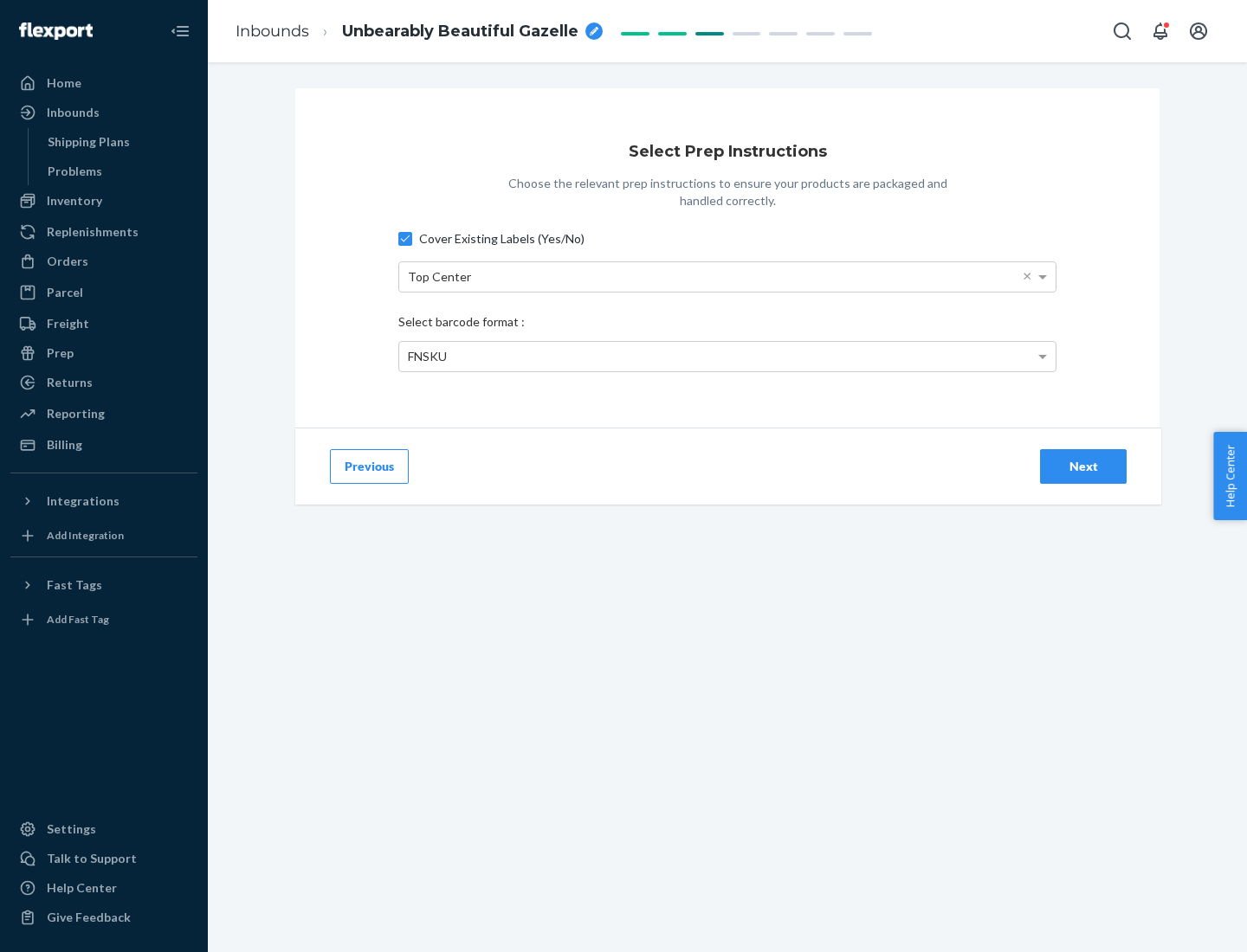
click at [1083, 466] on div "Next" at bounding box center [1083, 466] width 58 height 17
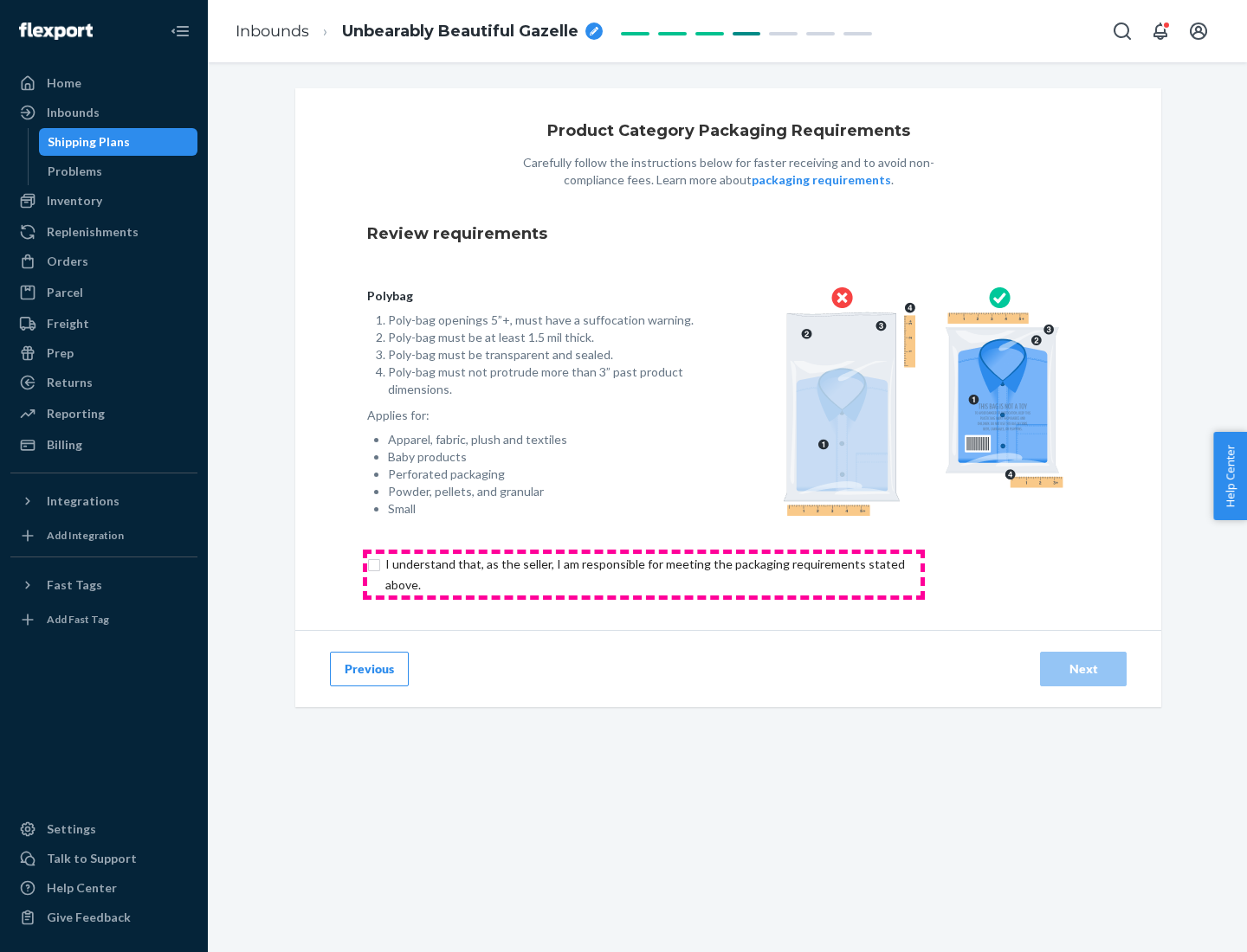
click at [643, 574] on input "checkbox" at bounding box center [655, 575] width 576 height 42
checkbox input "true"
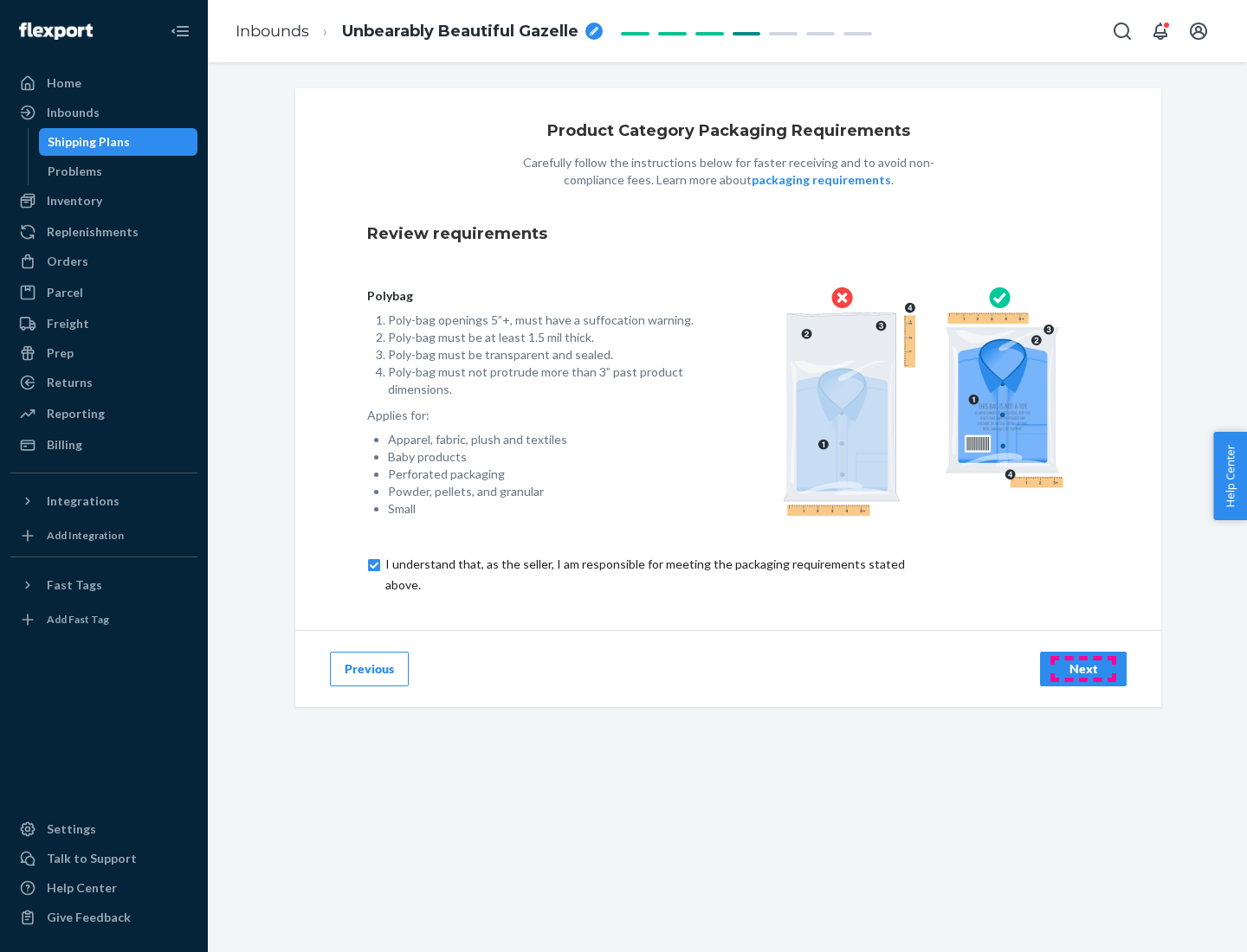
click at [1083, 668] on div "Next" at bounding box center [1083, 669] width 58 height 17
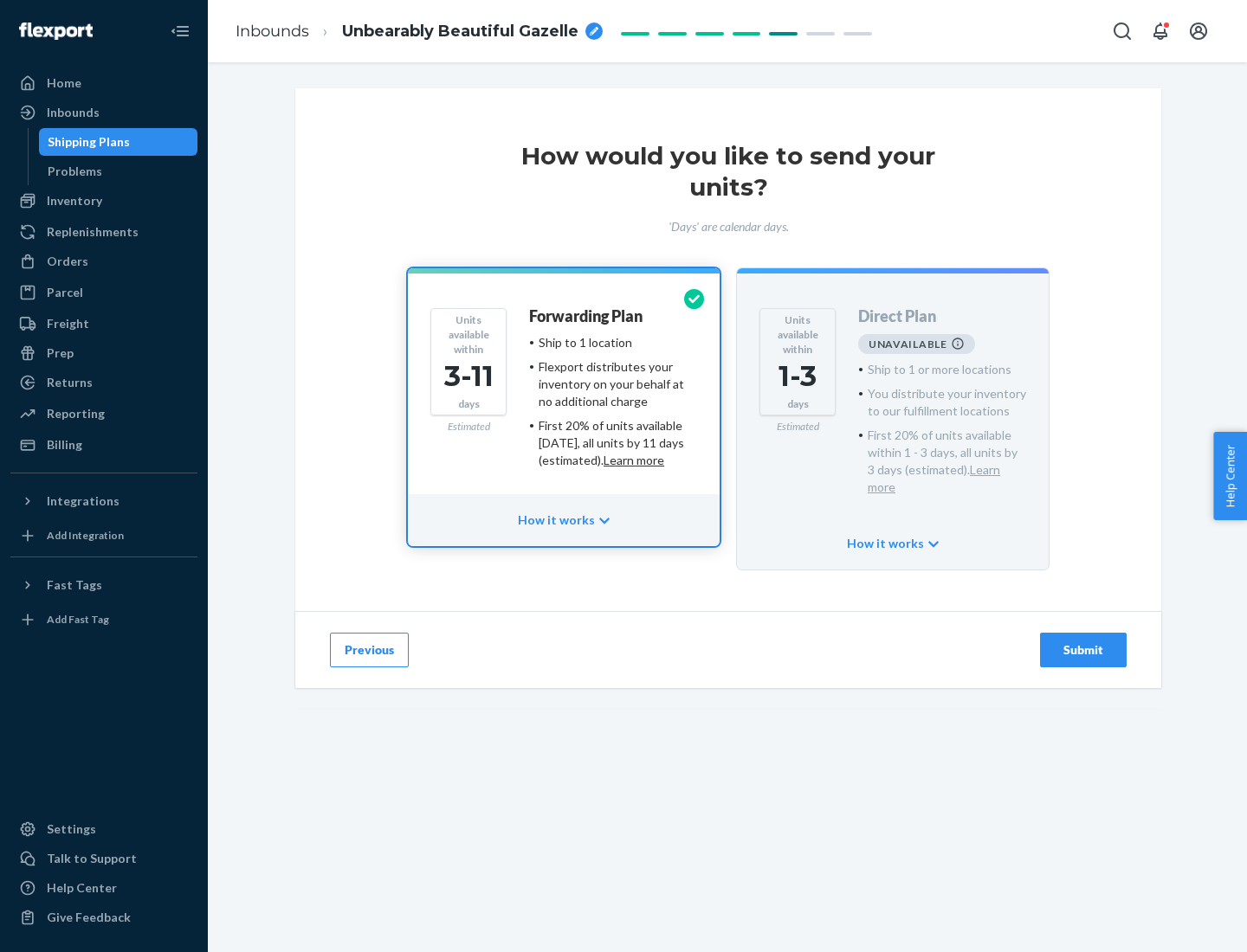
click at [587, 316] on h4 "Forwarding Plan" at bounding box center [586, 317] width 113 height 17
click at [1083, 641] on div "Submit" at bounding box center [1083, 649] width 58 height 17
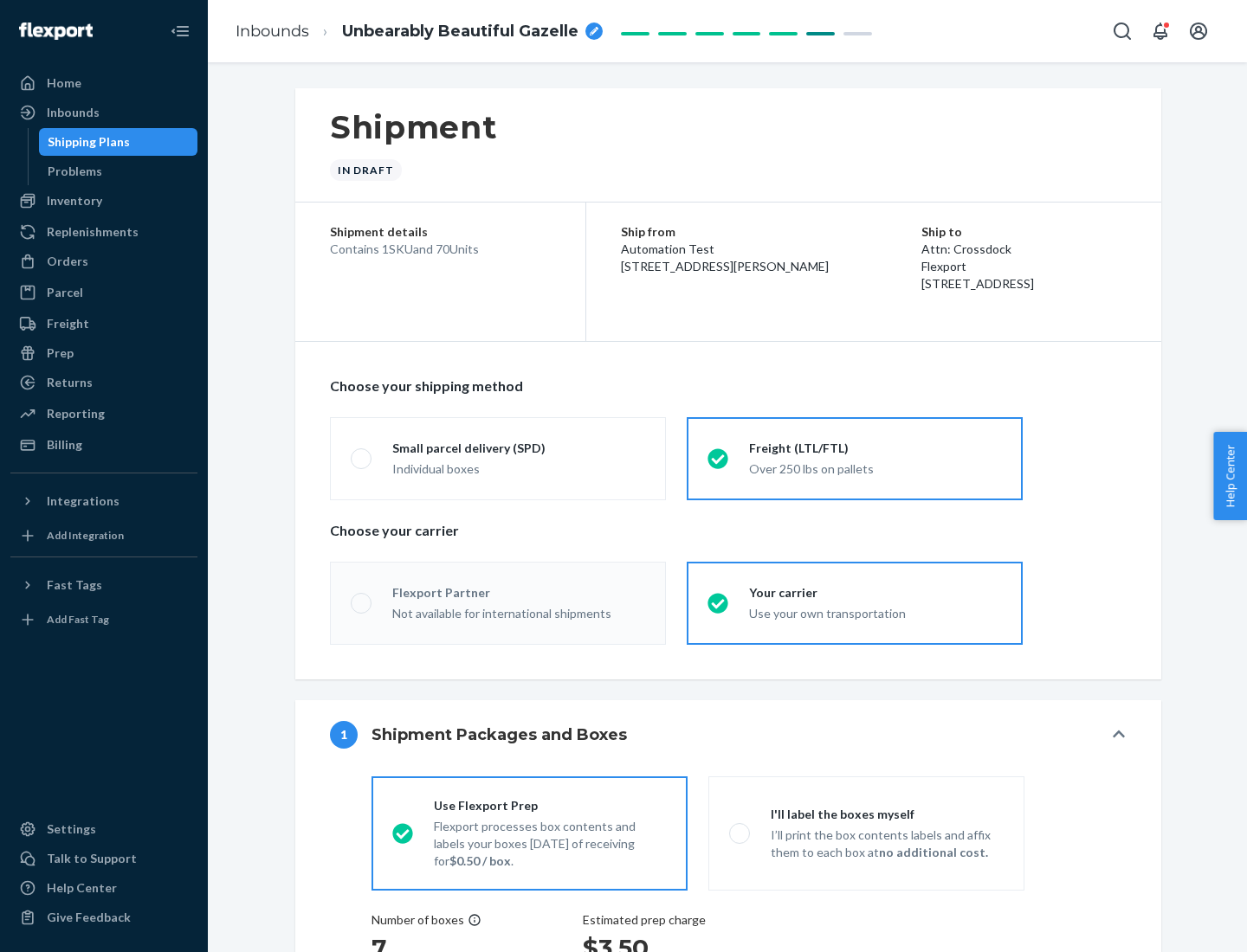
radio input "true"
radio input "false"
radio input "true"
radio input "false"
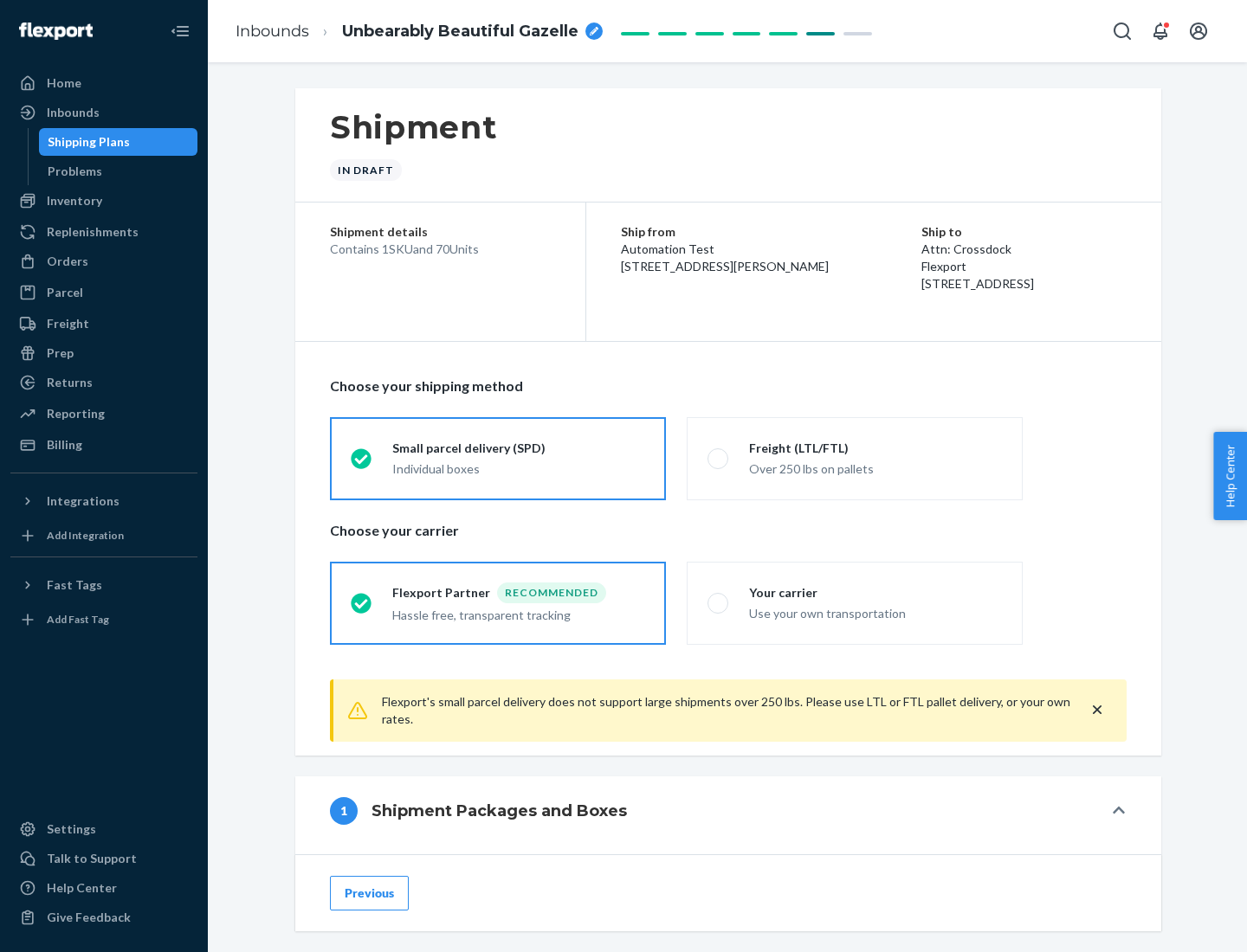
click at [855, 458] on div "Over 250 lbs on pallets" at bounding box center [875, 468] width 253 height 21
click at [719, 458] on input "Freight (LTL/FTL) Over 250 lbs on pallets" at bounding box center [713, 458] width 11 height 11
radio input "true"
radio input "false"
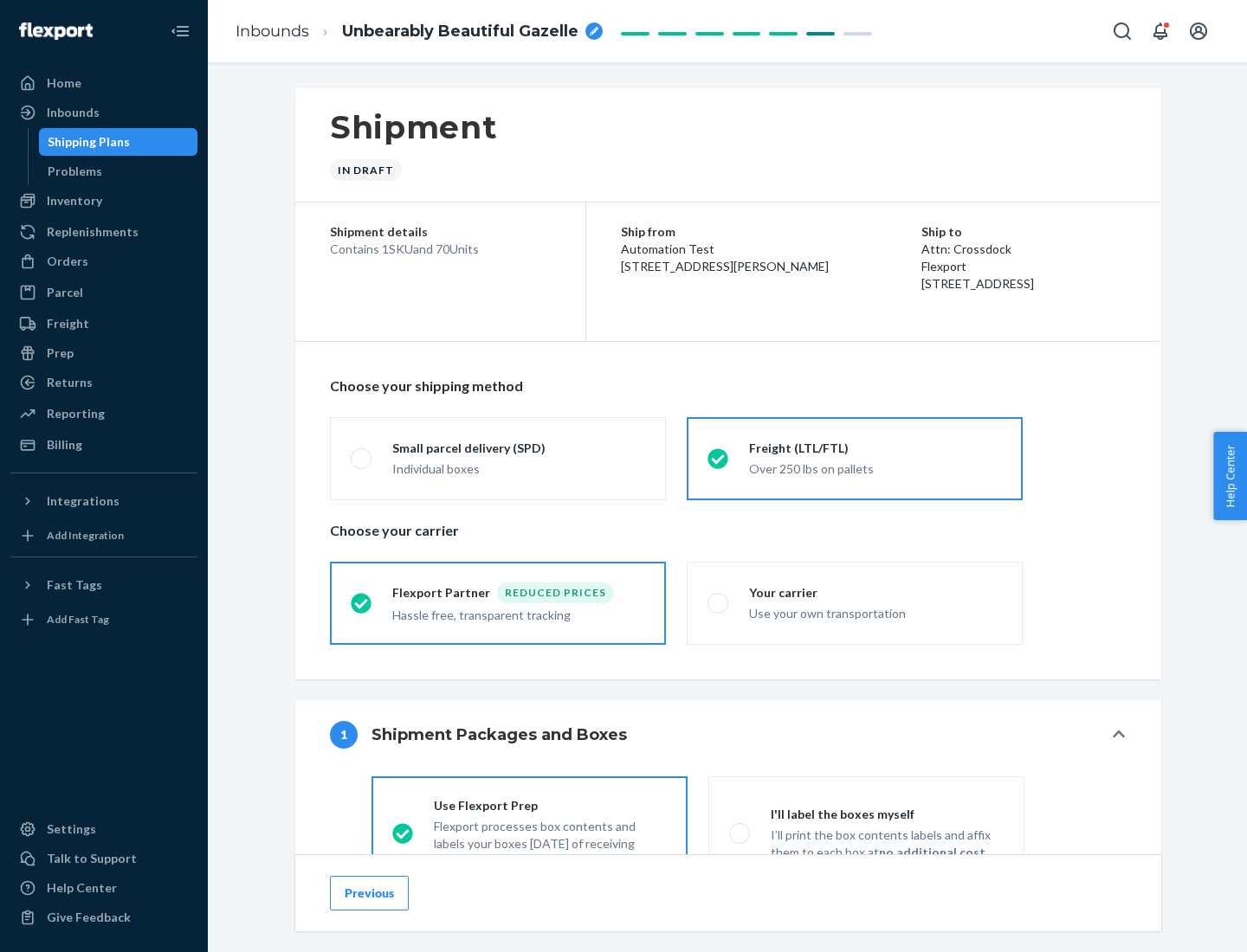
scroll to position [96, 0]
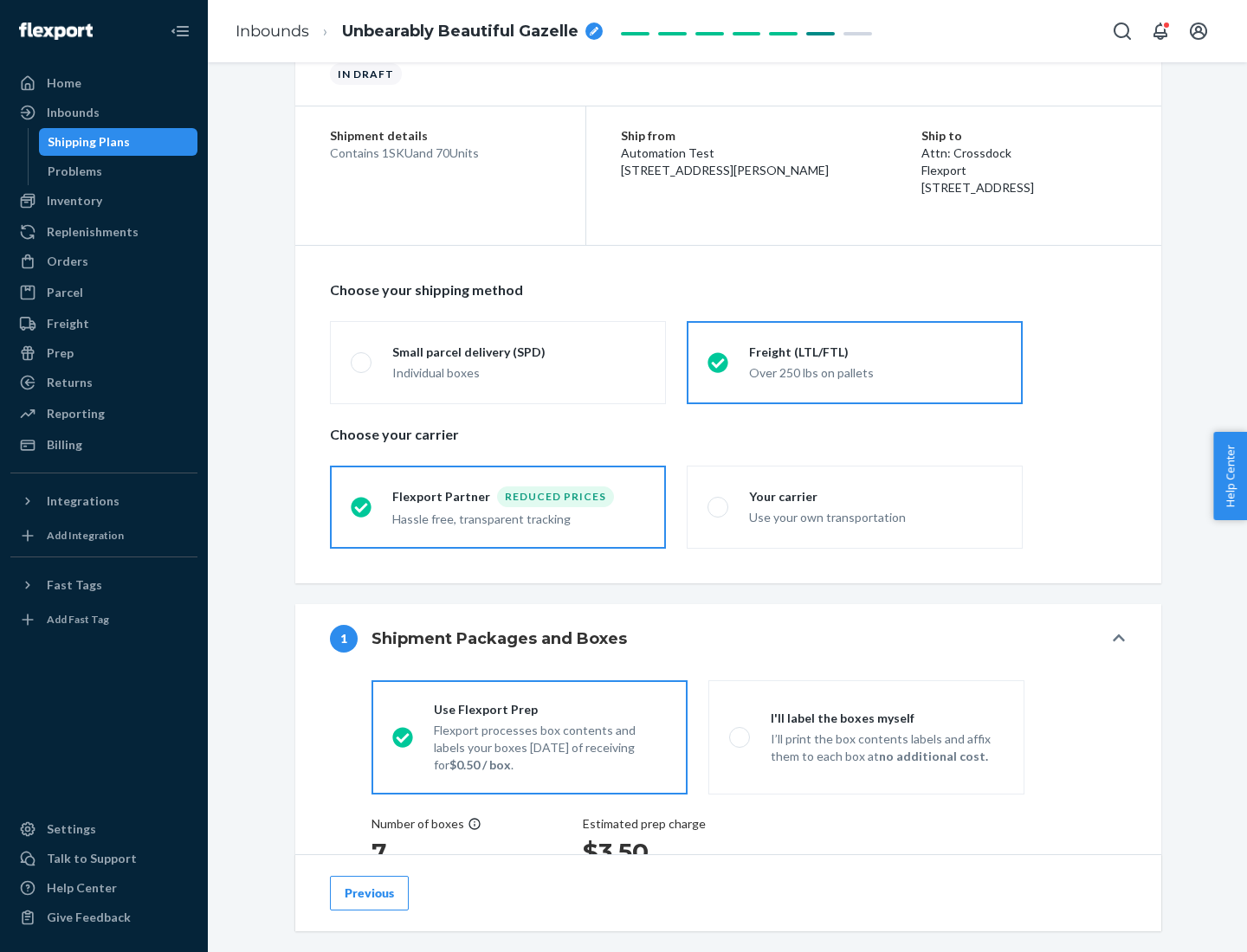
click at [498, 507] on div "Hassle free, transparent tracking" at bounding box center [518, 517] width 253 height 21
click at [362, 506] on input "Flexport Partner Reduced prices Hassle free, transparent tracking" at bounding box center [355, 506] width 11 height 11
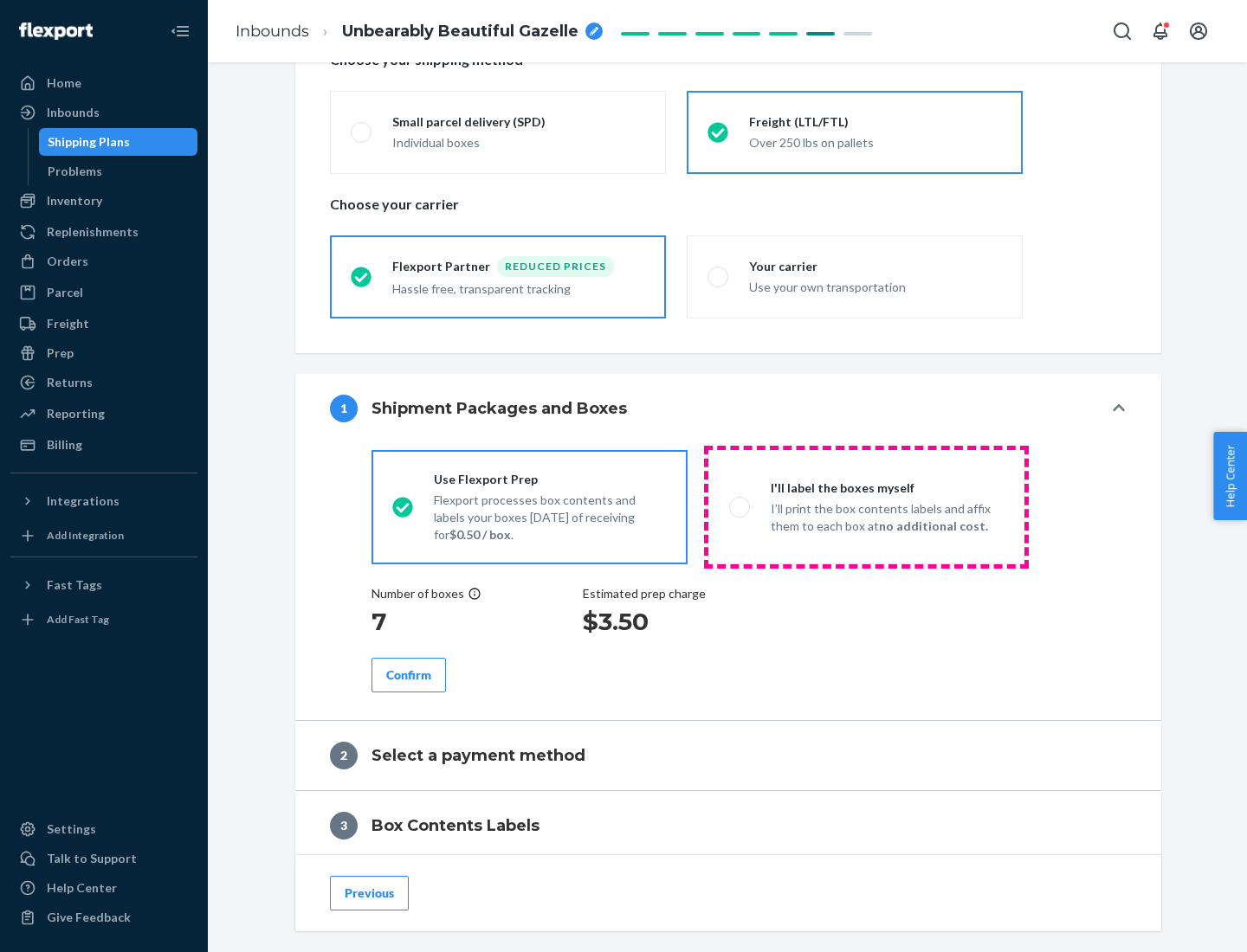
click at [866, 506] on p "I’ll print the box contents labels and affix them to each box at no additional …" at bounding box center [887, 517] width 233 height 35
click at [741, 506] on input "I'll label the boxes myself I’ll print the box contents labels and affix them t…" at bounding box center [734, 506] width 11 height 11
radio input "true"
radio input "false"
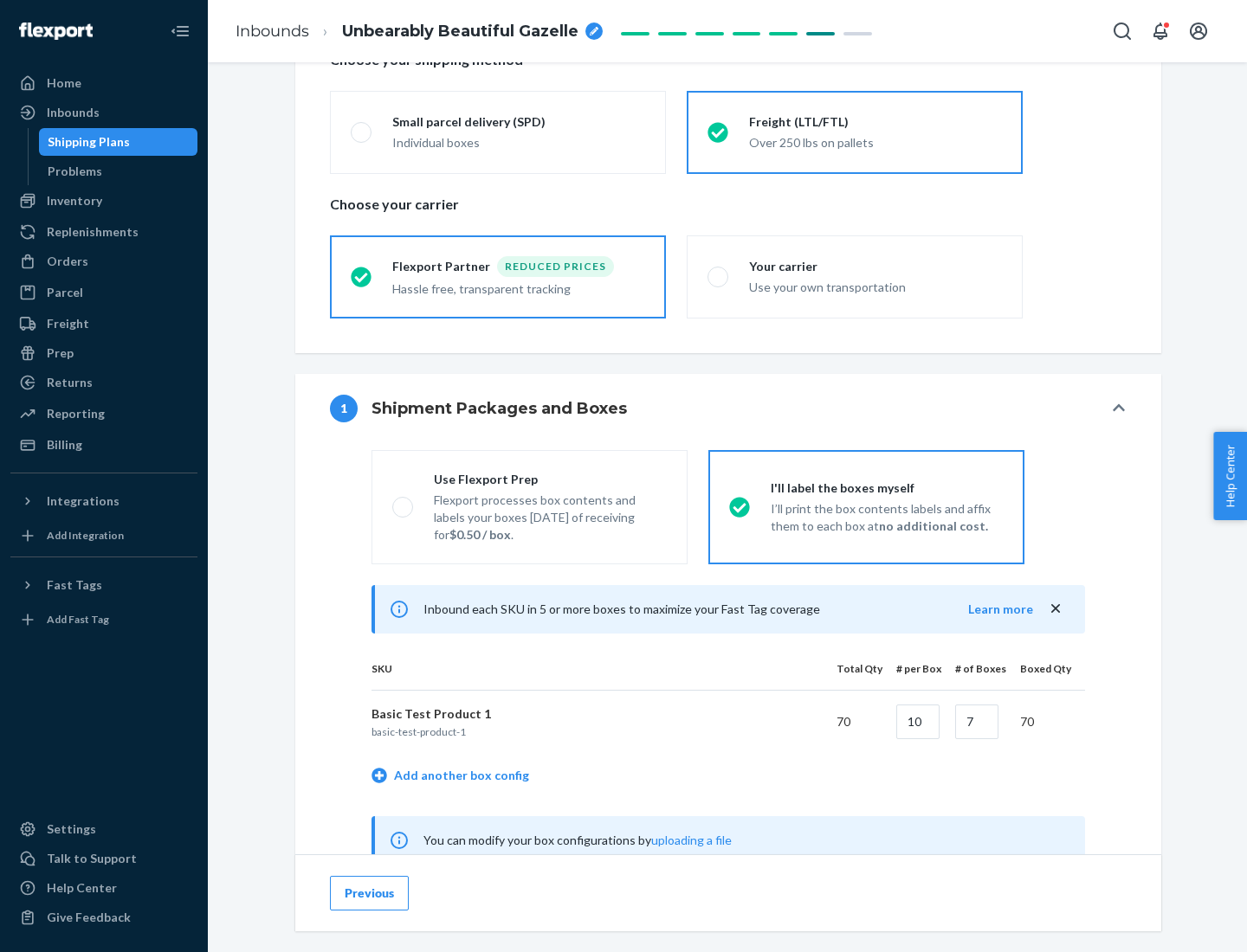
scroll to position [541, 0]
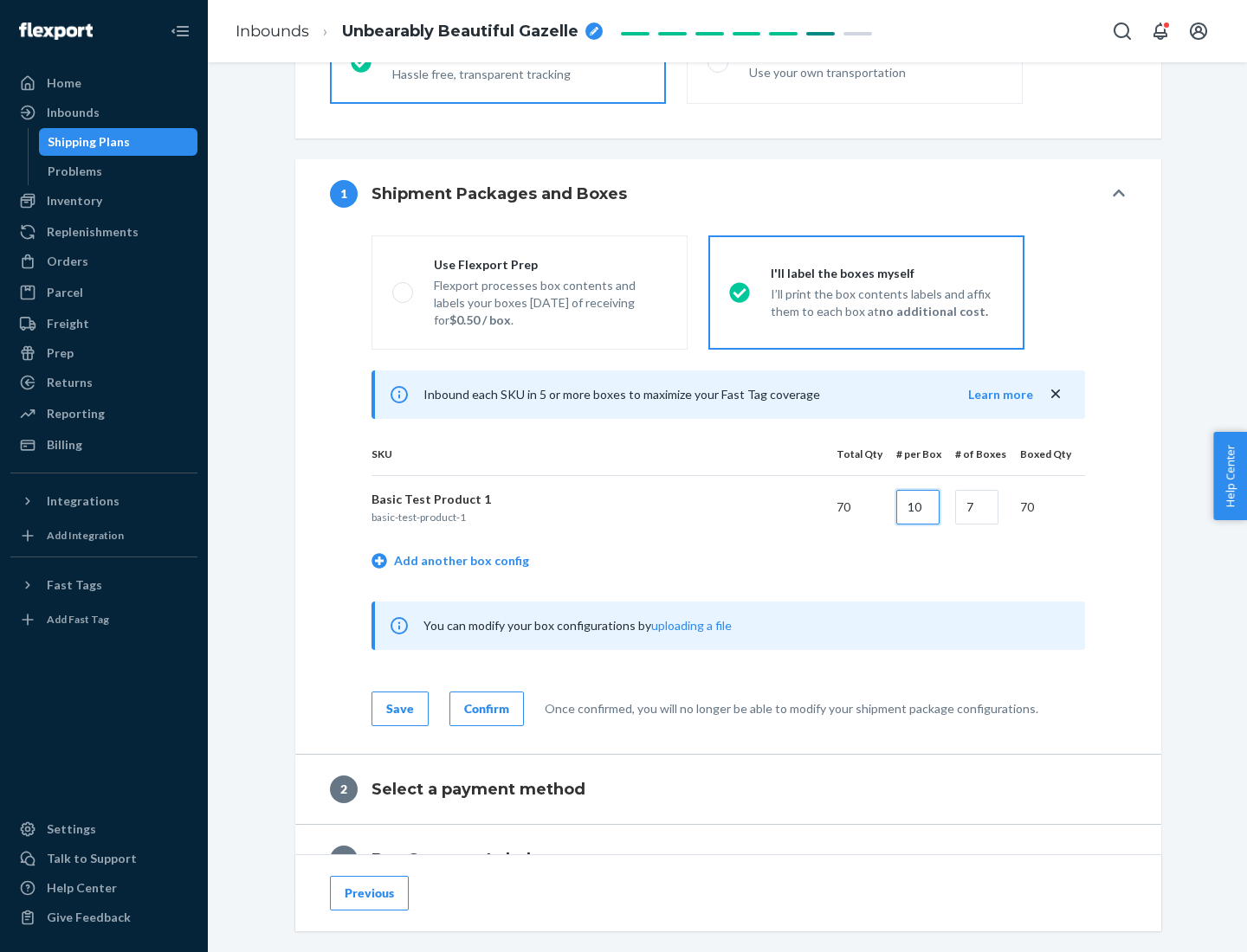
type input "10"
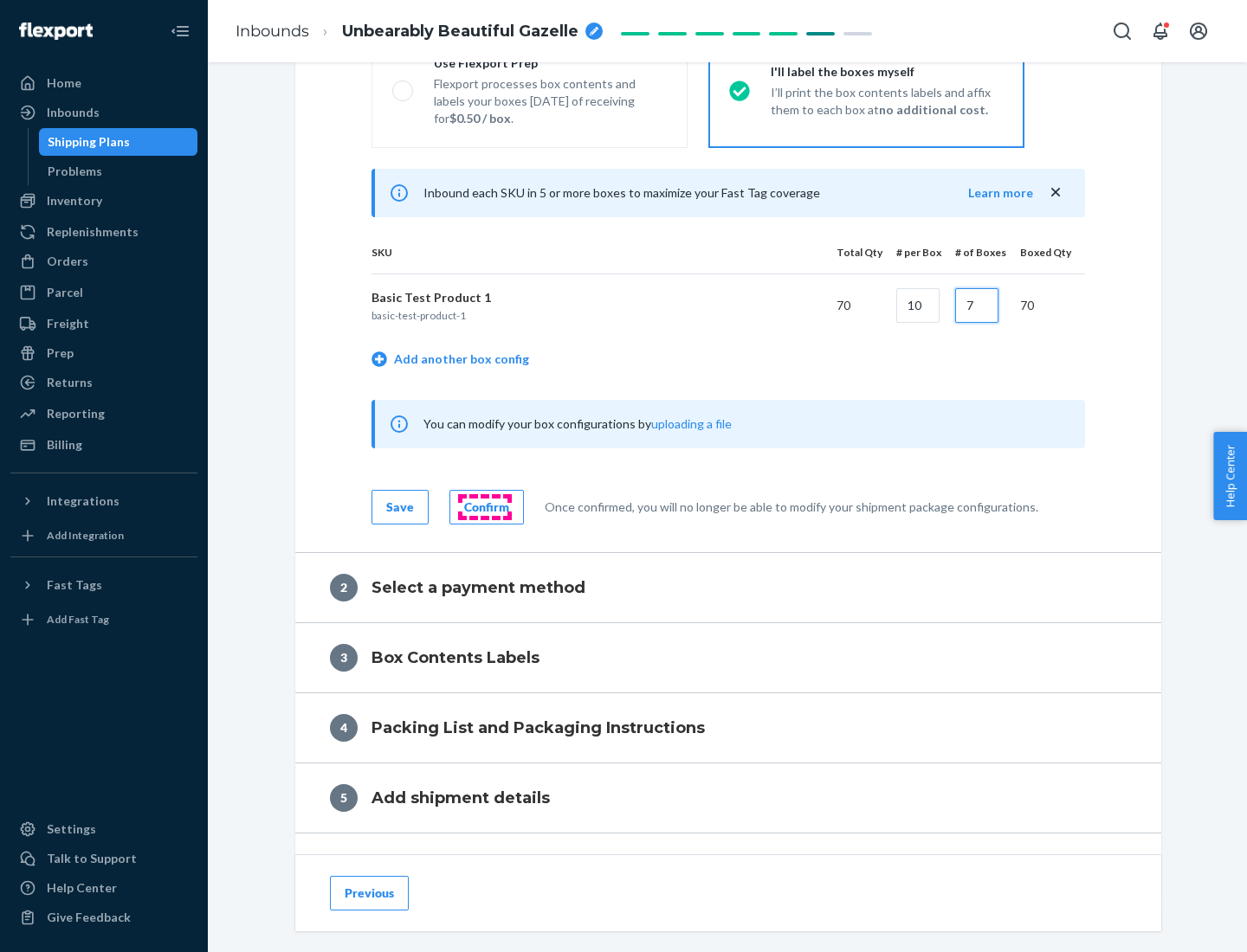
type input "7"
click at [485, 506] on div "Confirm" at bounding box center [486, 506] width 45 height 17
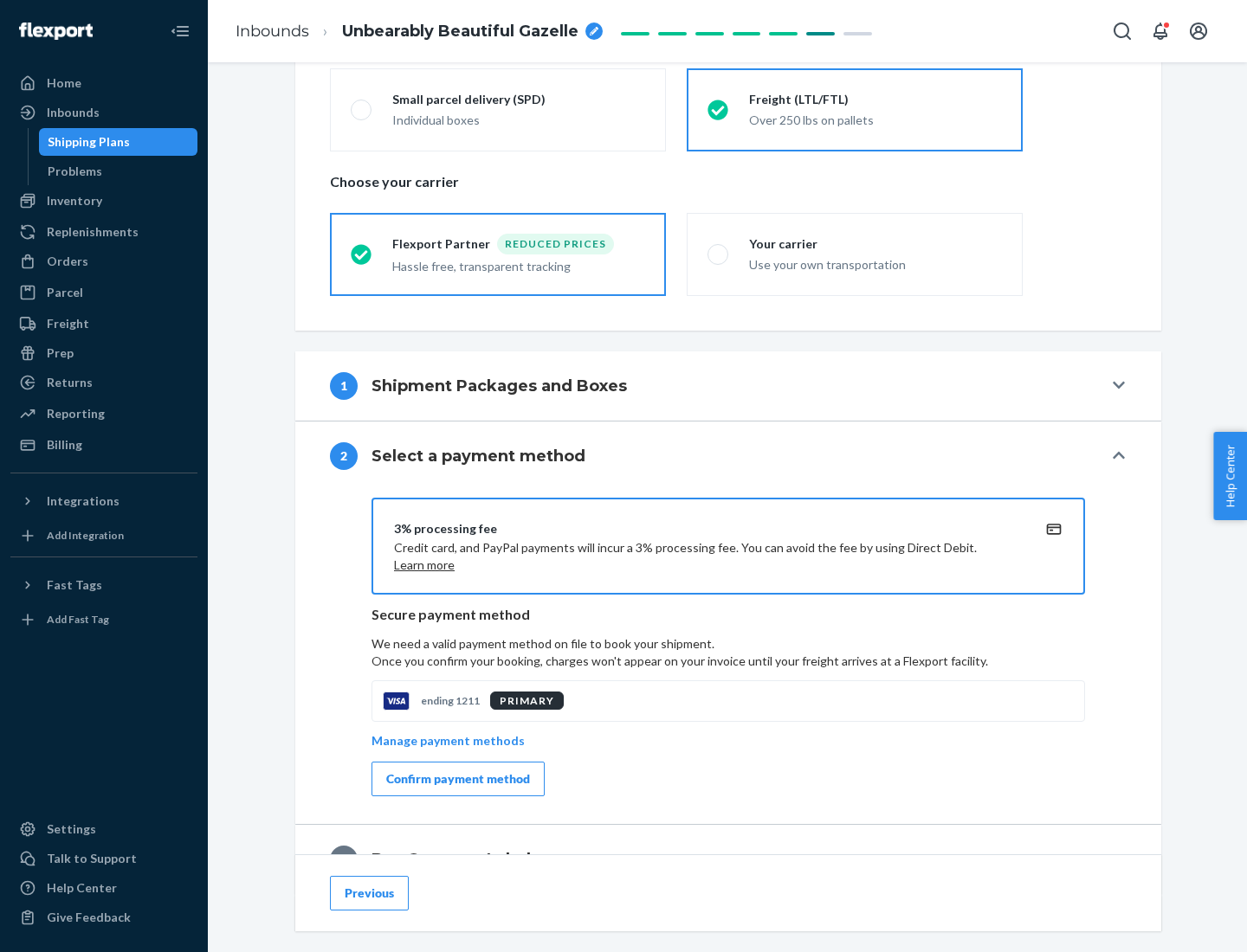
scroll to position [620, 0]
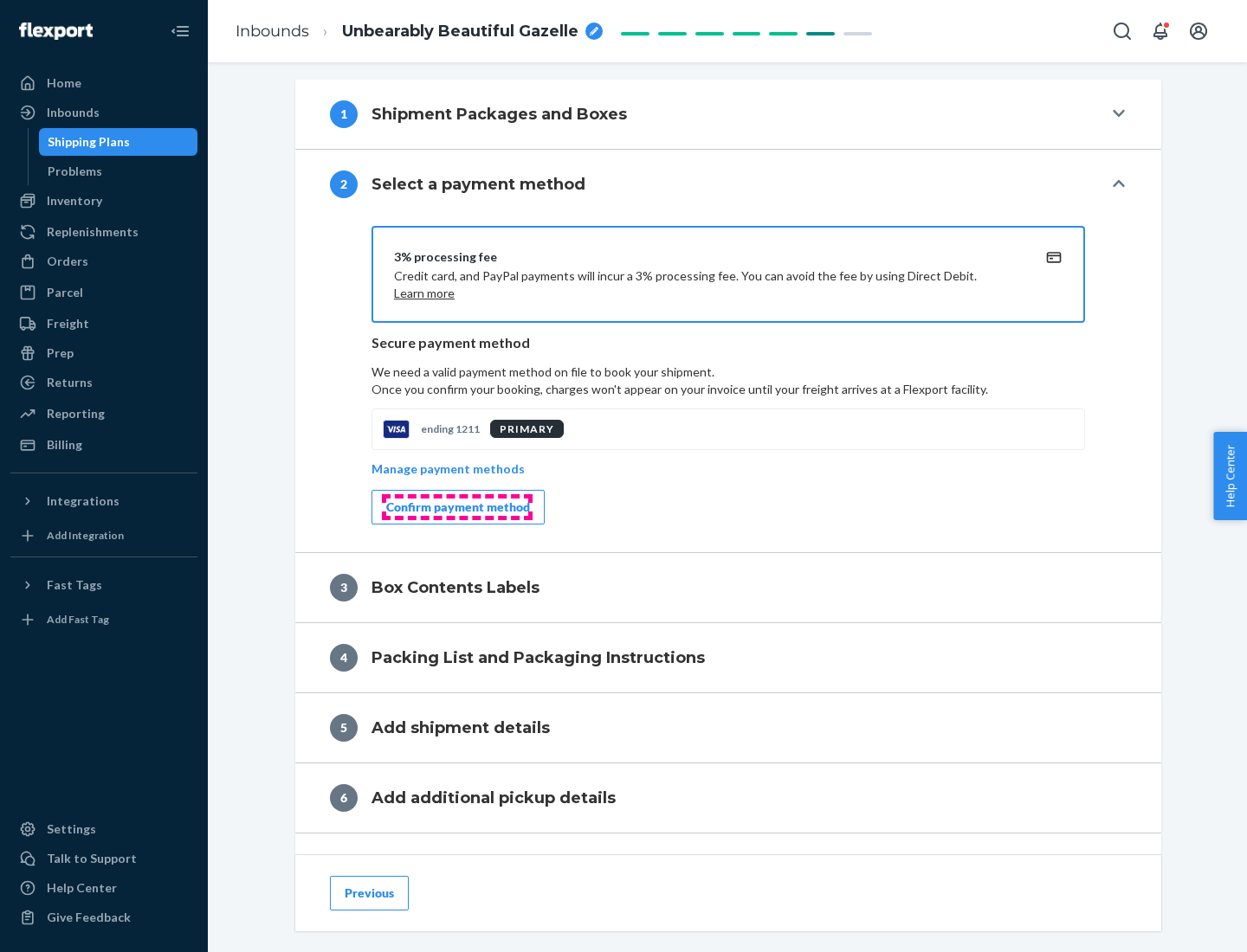
click at [457, 507] on div "Confirm payment method" at bounding box center [458, 506] width 144 height 17
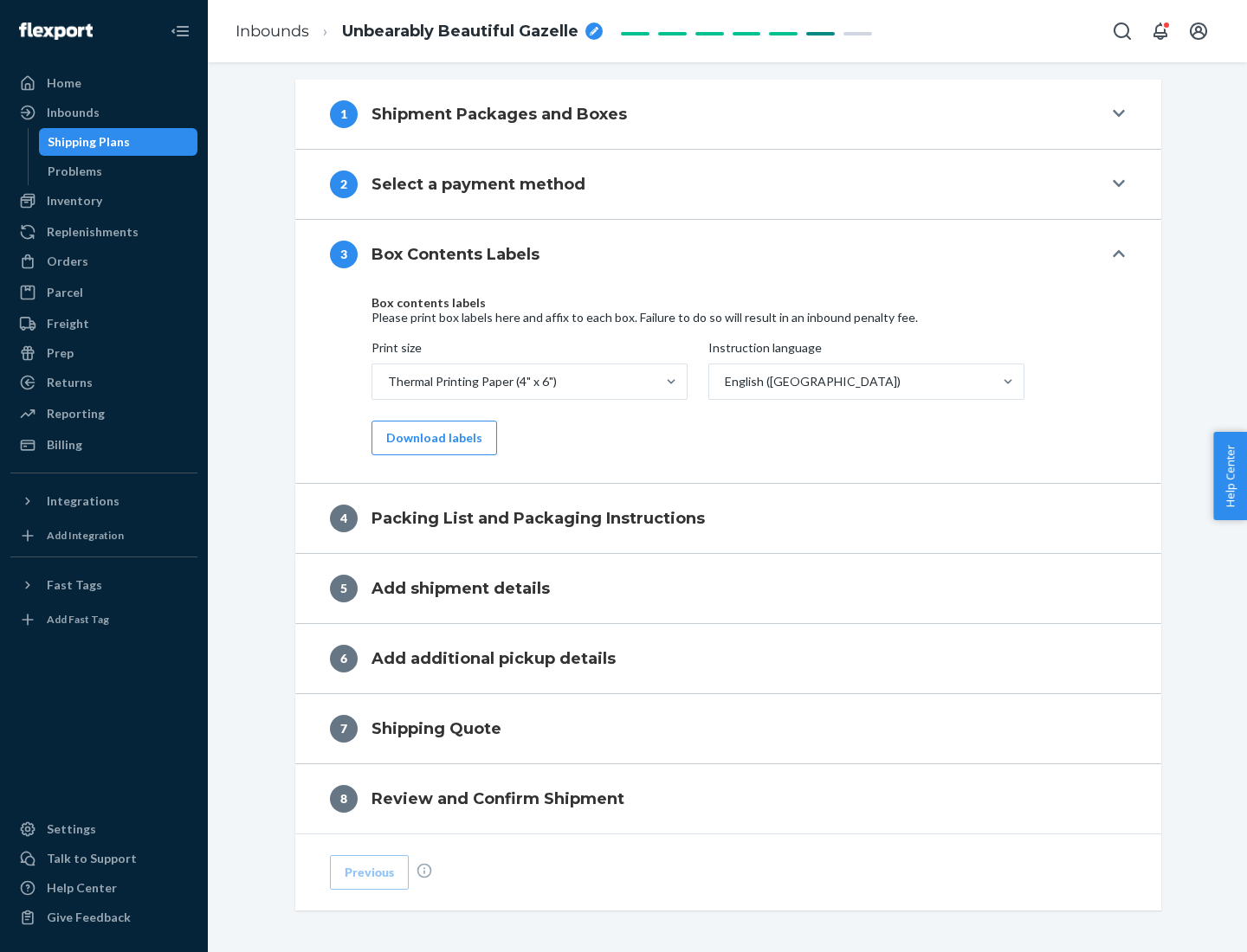
scroll to position [552, 0]
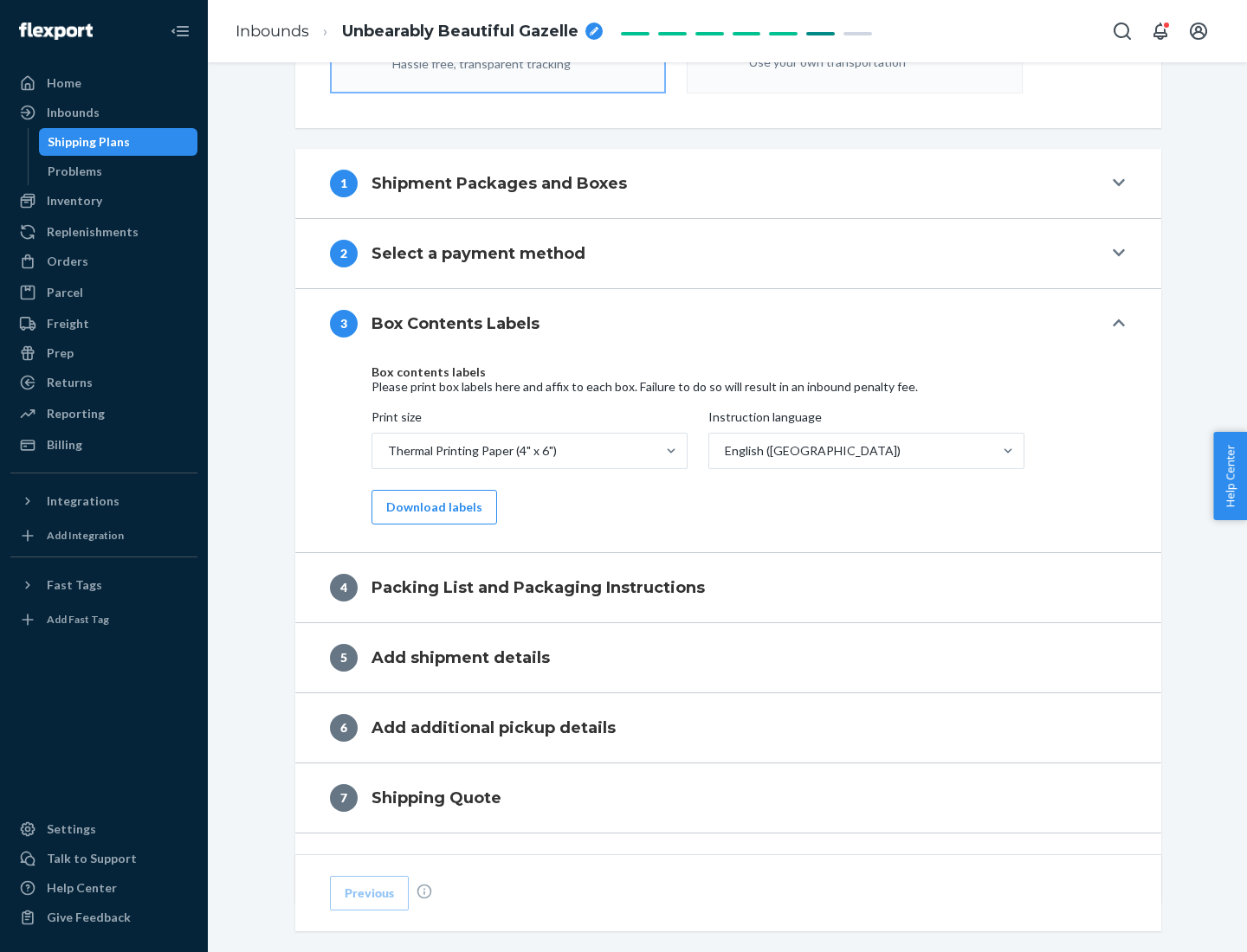
click at [430, 507] on button "Download labels" at bounding box center [434, 507] width 125 height 35
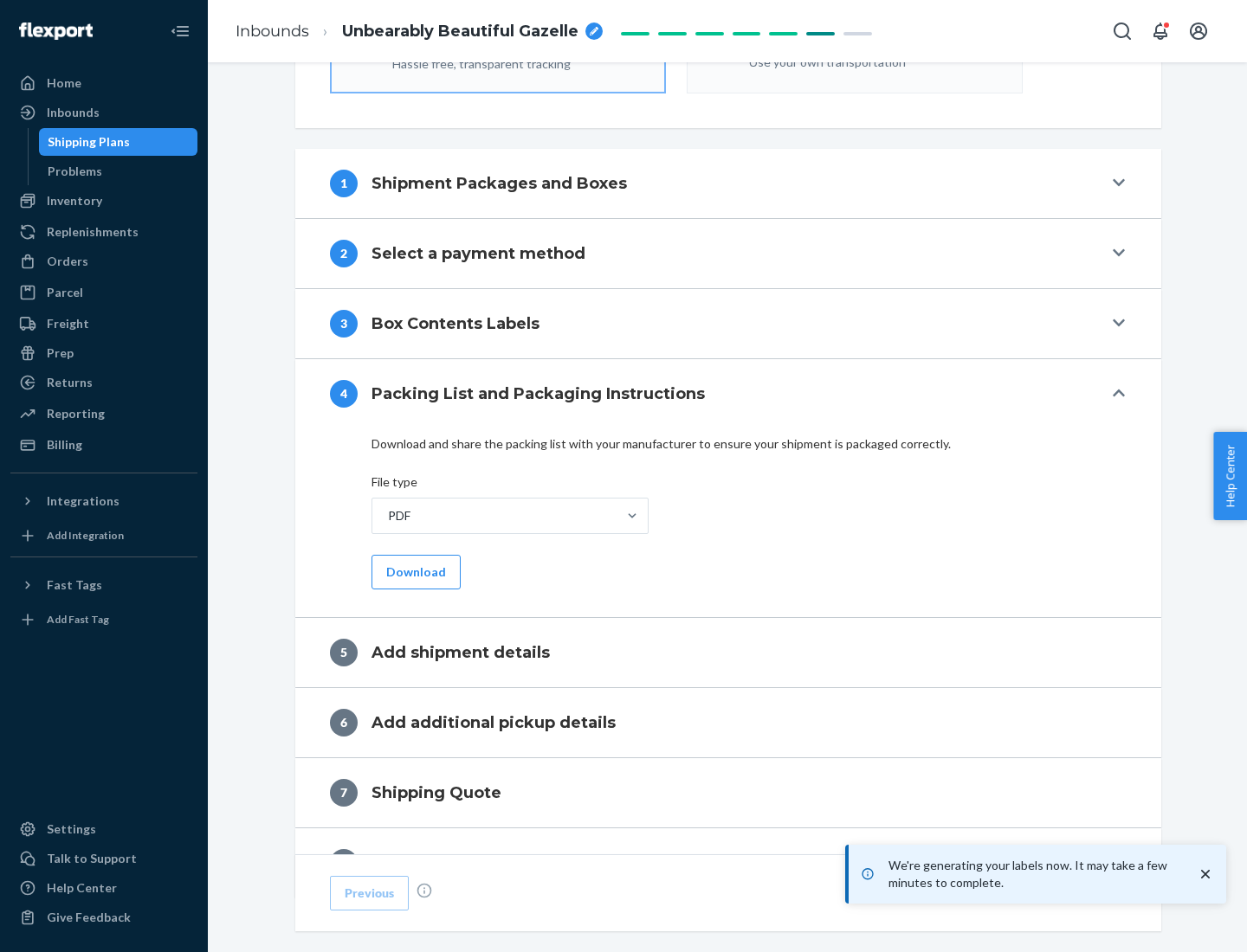
scroll to position [616, 0]
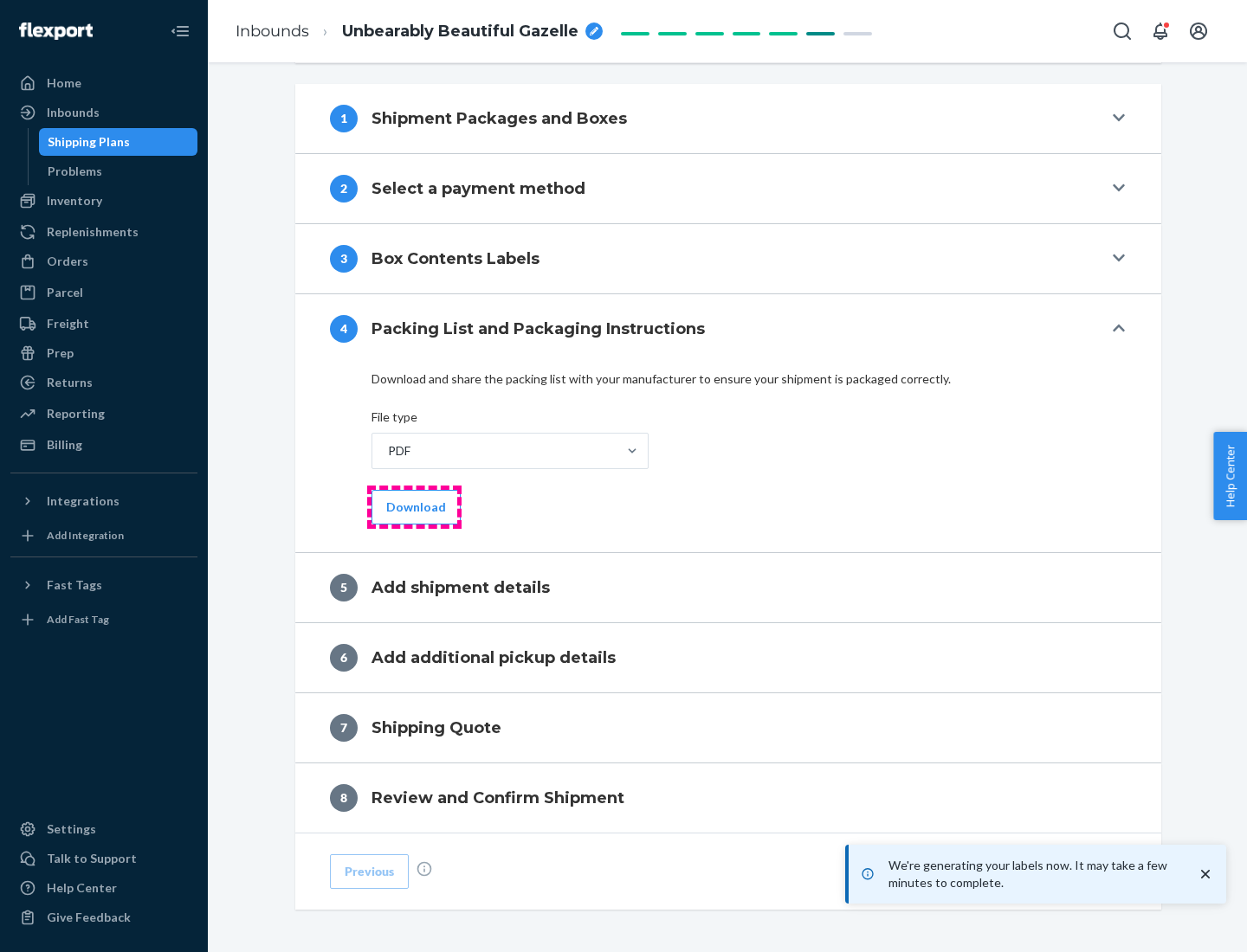
click at [414, 506] on button "Download" at bounding box center [416, 507] width 89 height 35
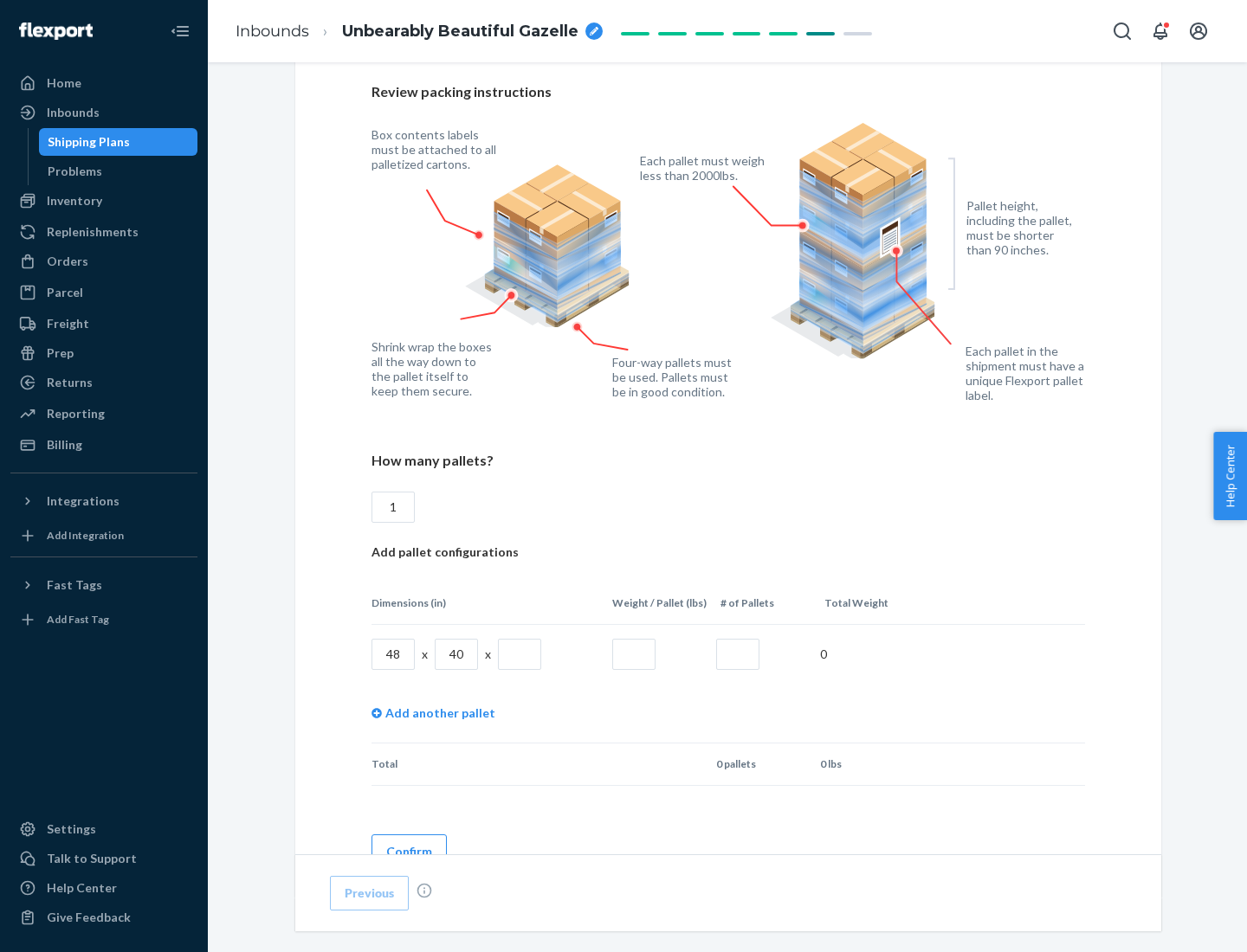
scroll to position [1258, 0]
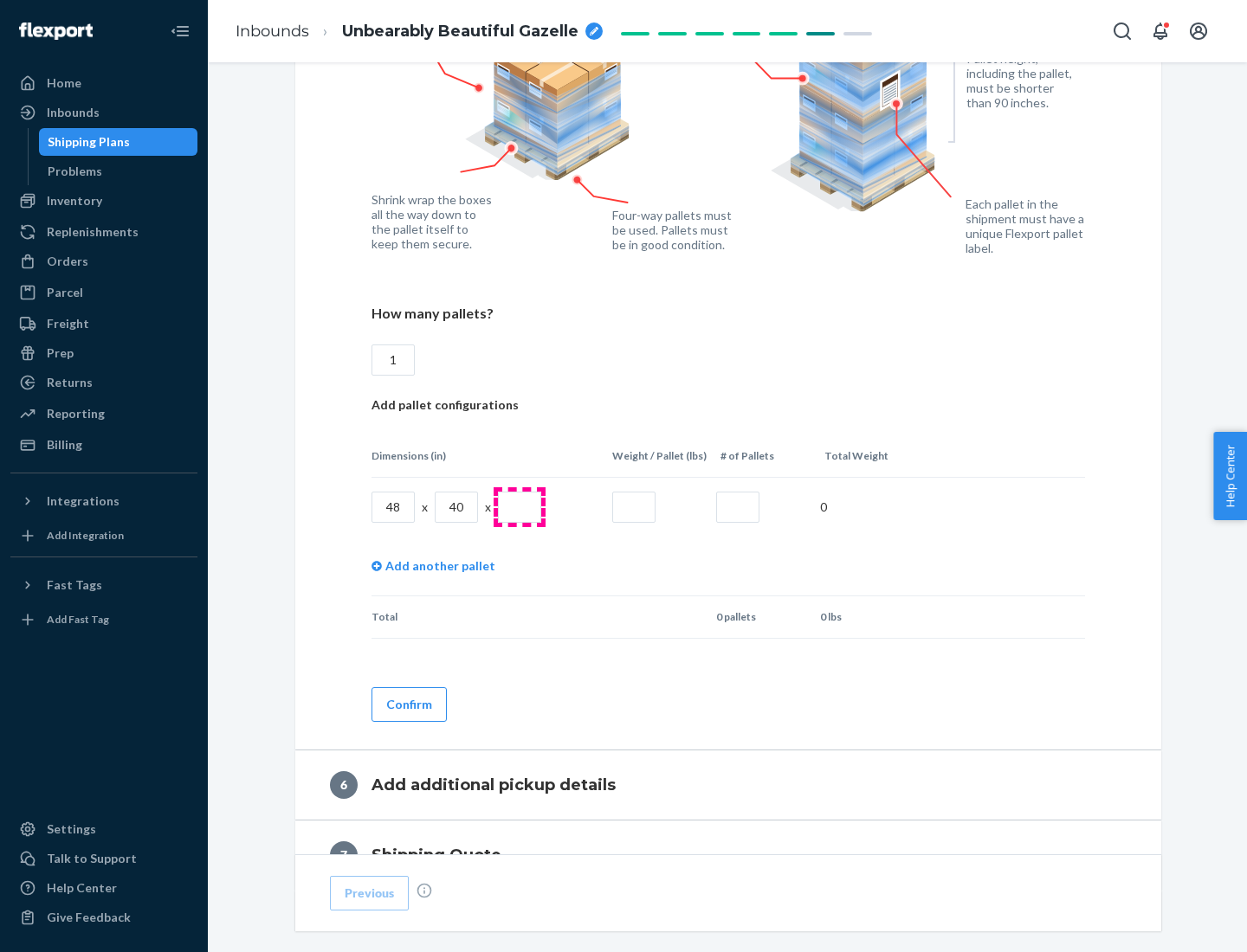
type input "1"
type input "40"
type input "200"
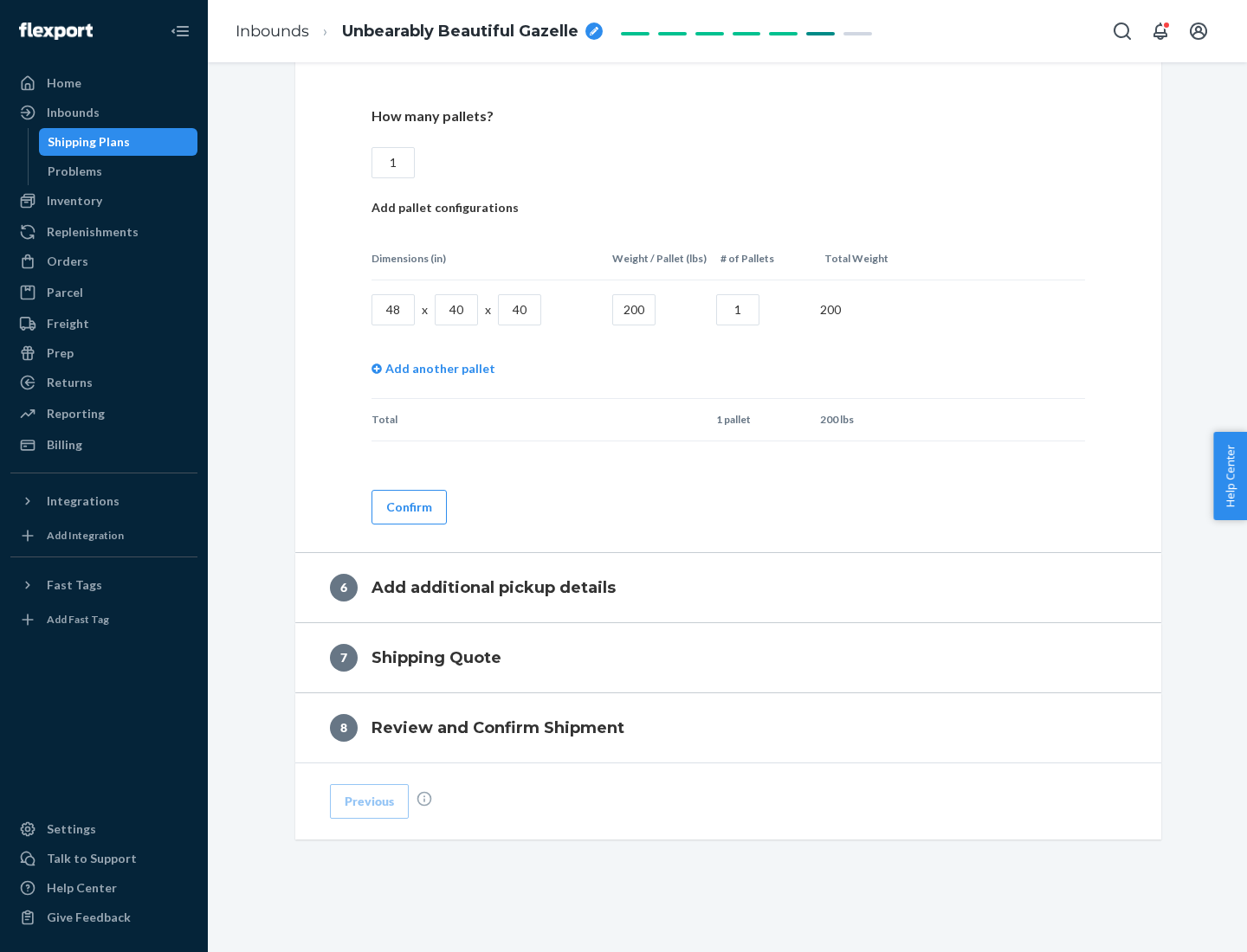
type input "1"
click at [408, 506] on button "Confirm" at bounding box center [409, 507] width 75 height 35
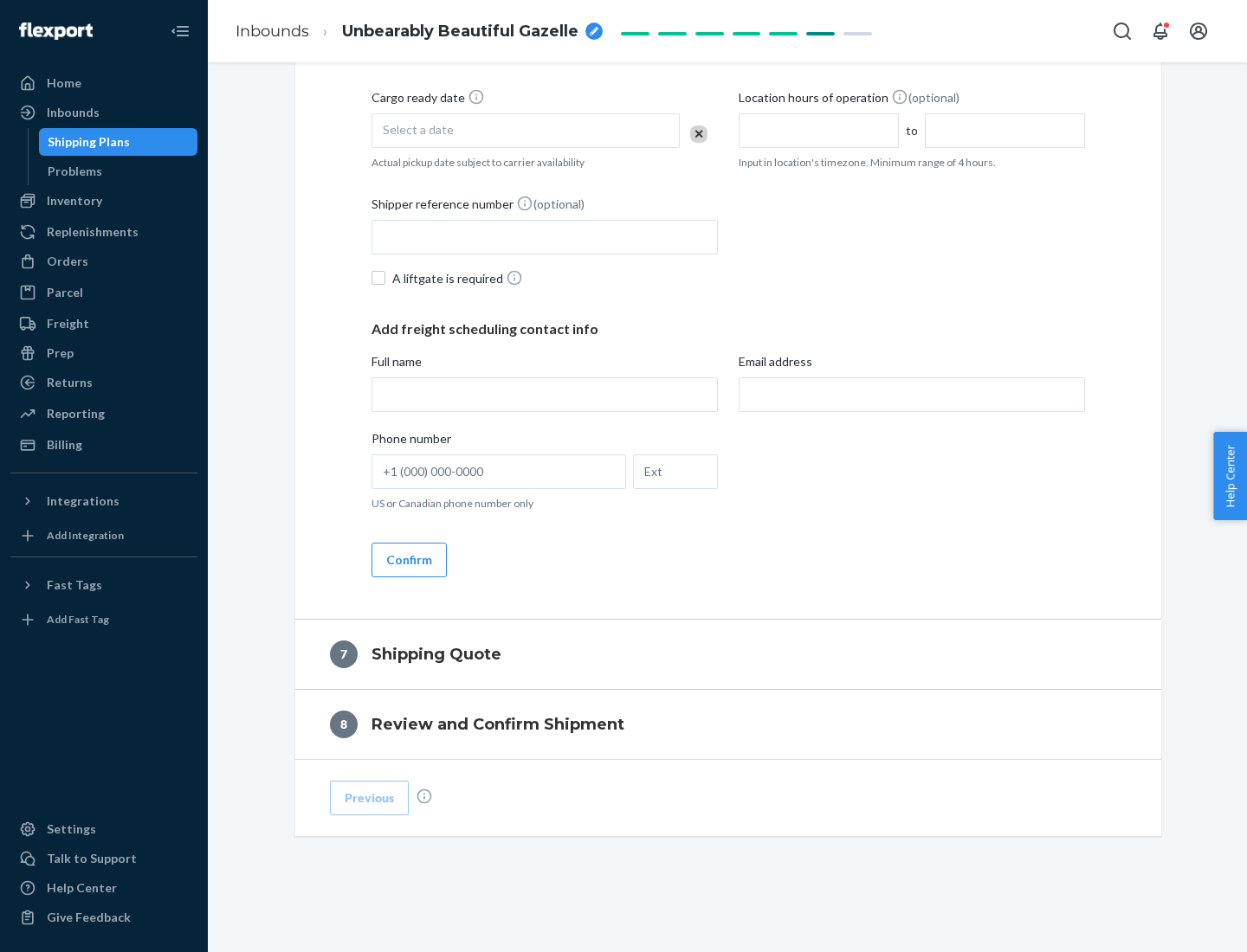
scroll to position [662, 0]
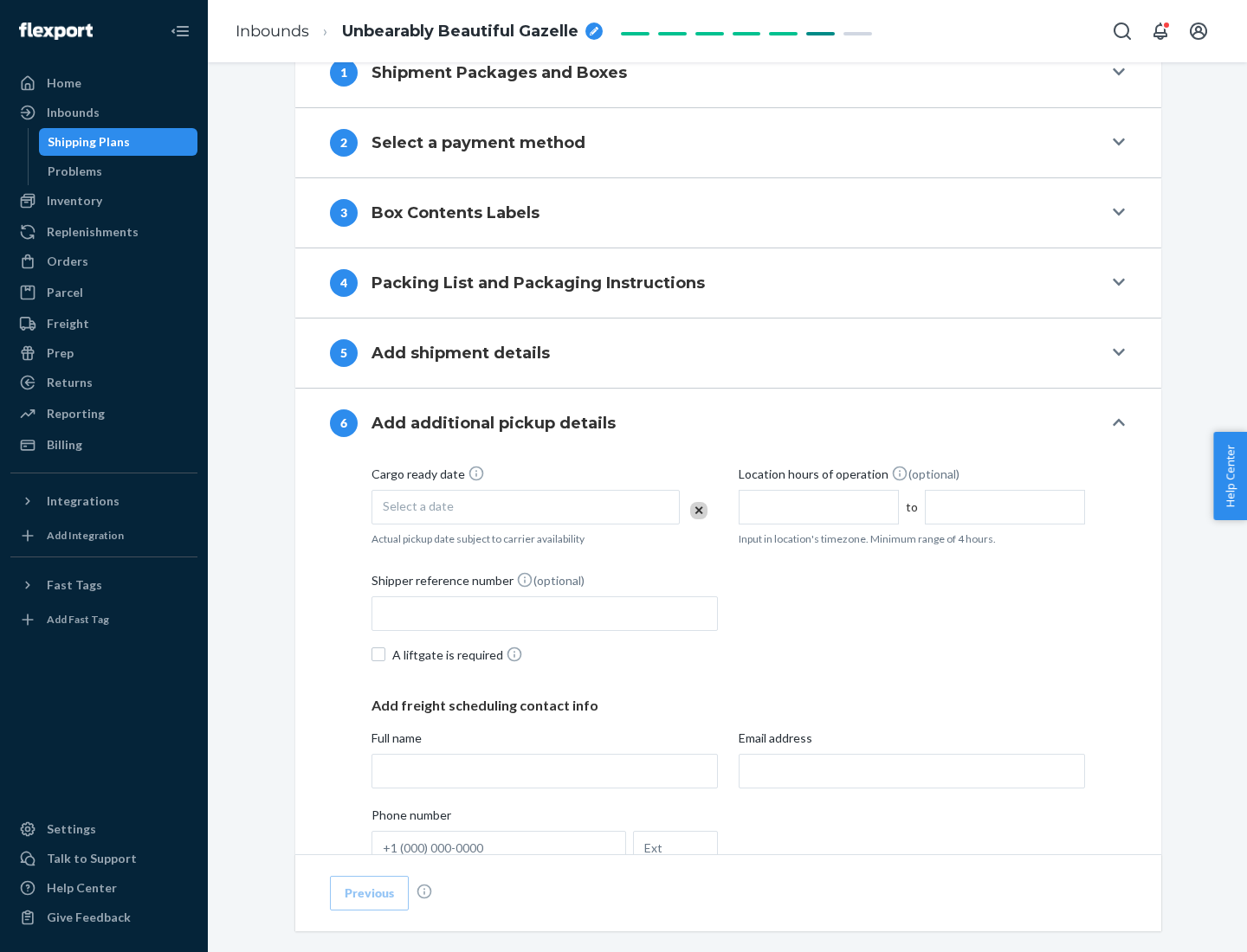
click at [525, 506] on div "Select a date" at bounding box center [525, 507] width 309 height 35
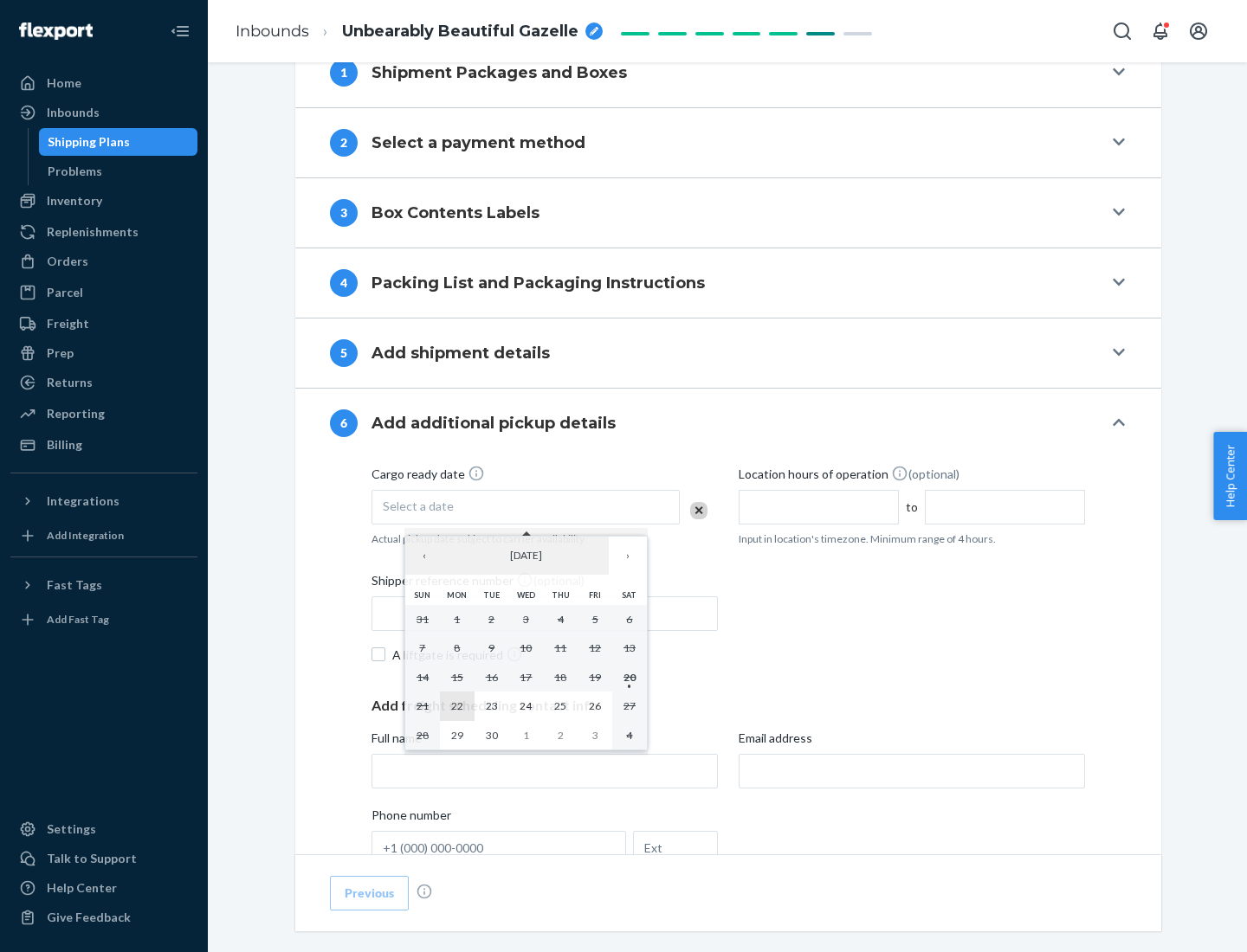
click at [457, 706] on abbr "22" at bounding box center [457, 706] width 12 height 13
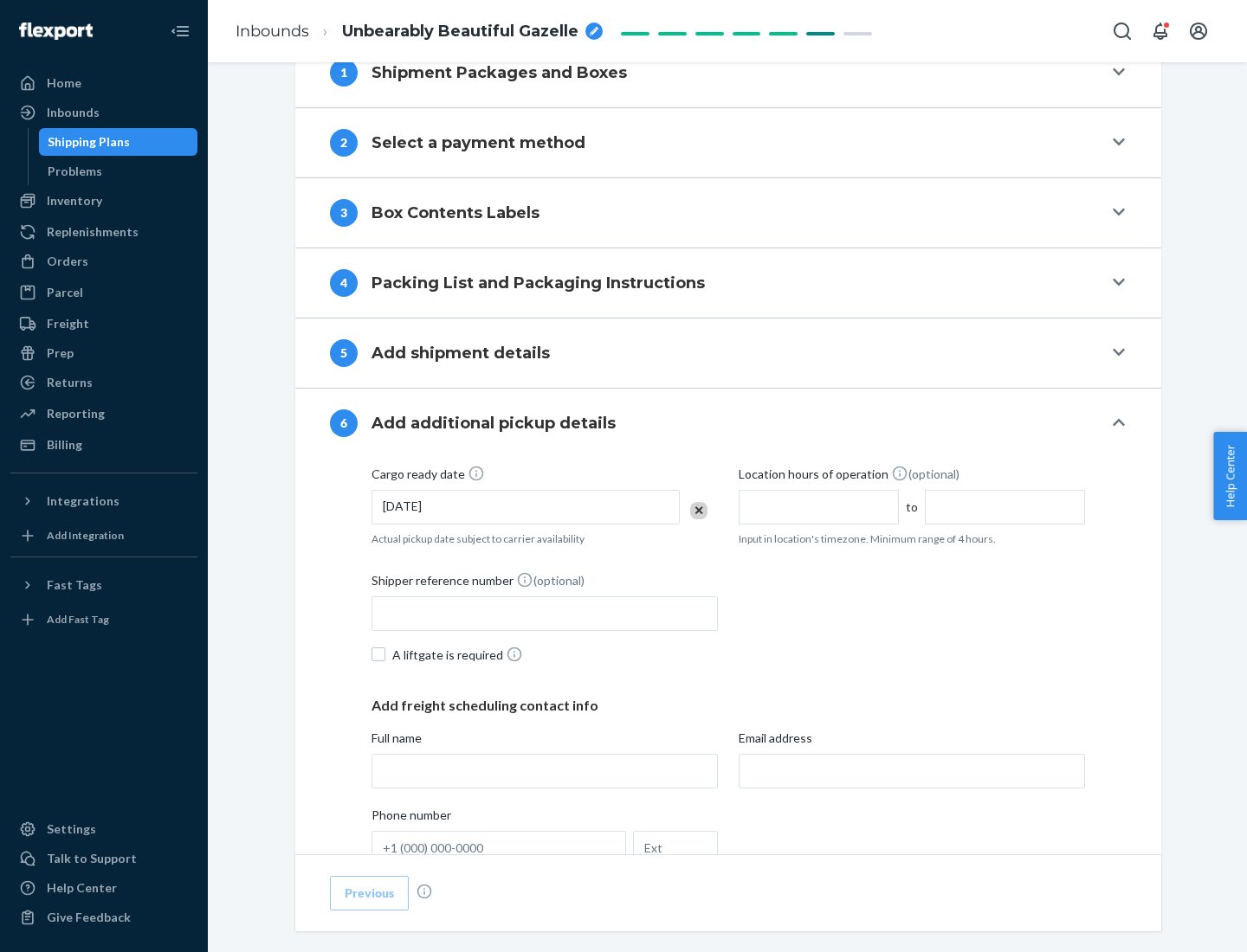
scroll to position [926, 0]
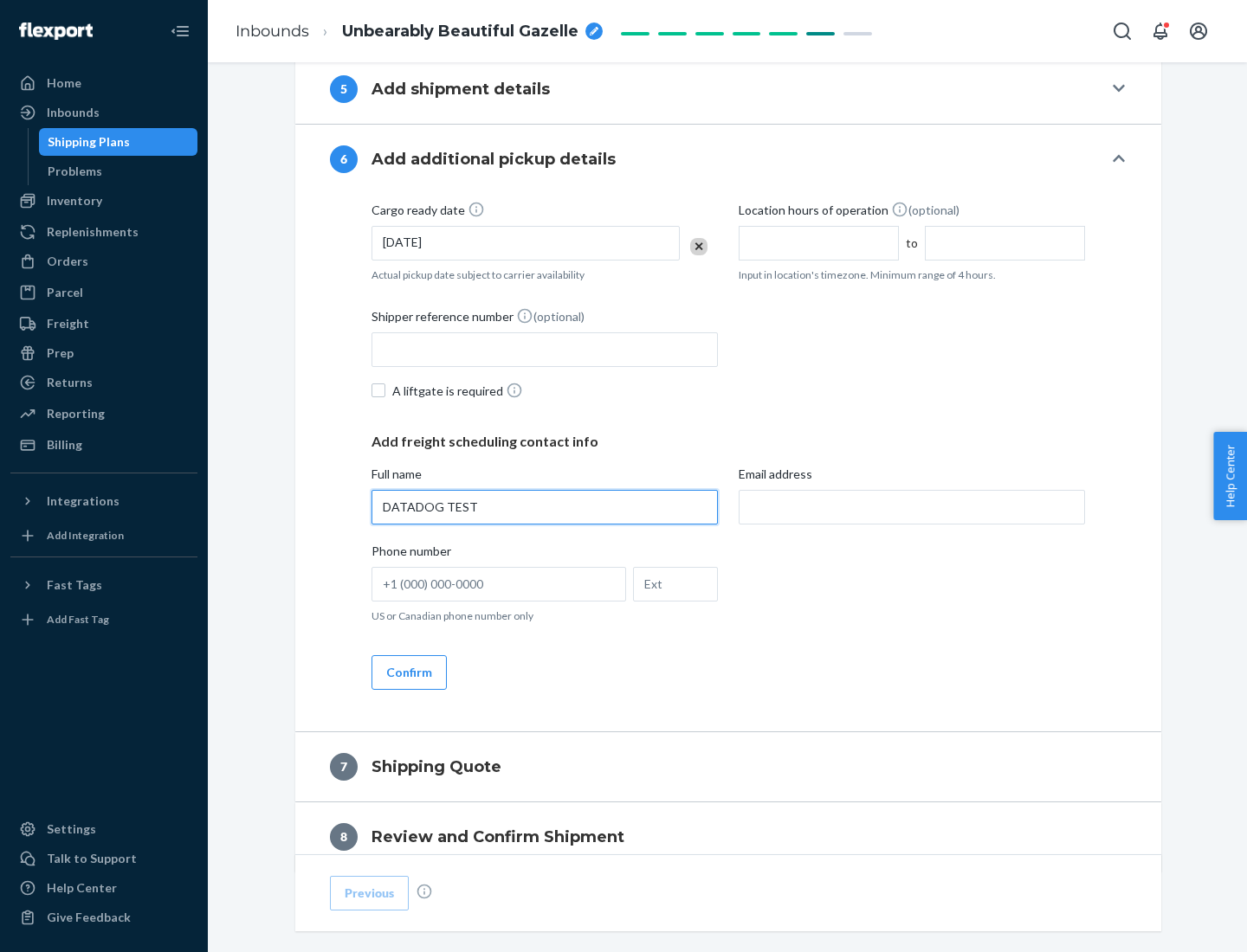
type input "DATADOG TEST"
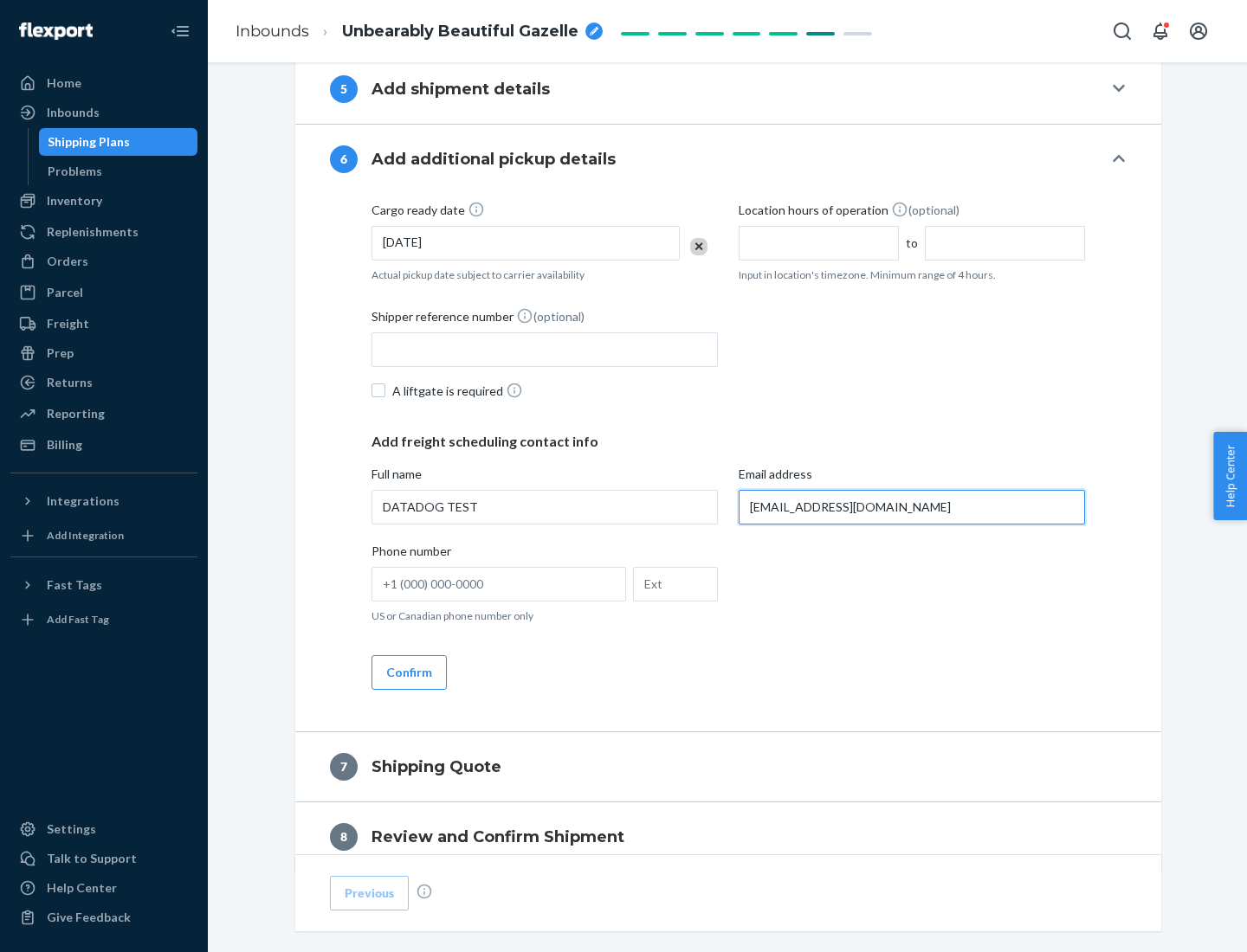
scroll to position [1004, 0]
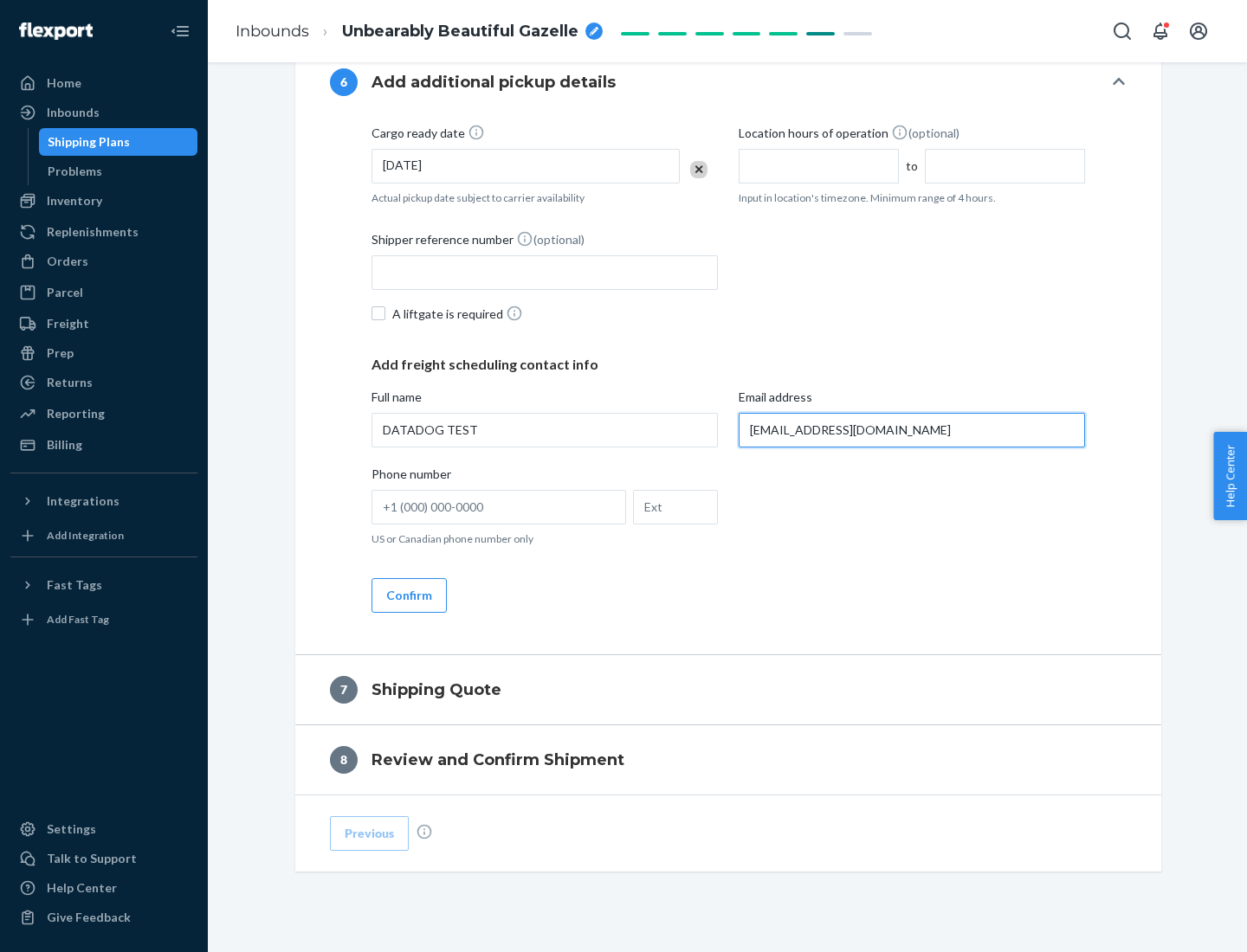
type input "[EMAIL_ADDRESS][DOMAIN_NAME]"
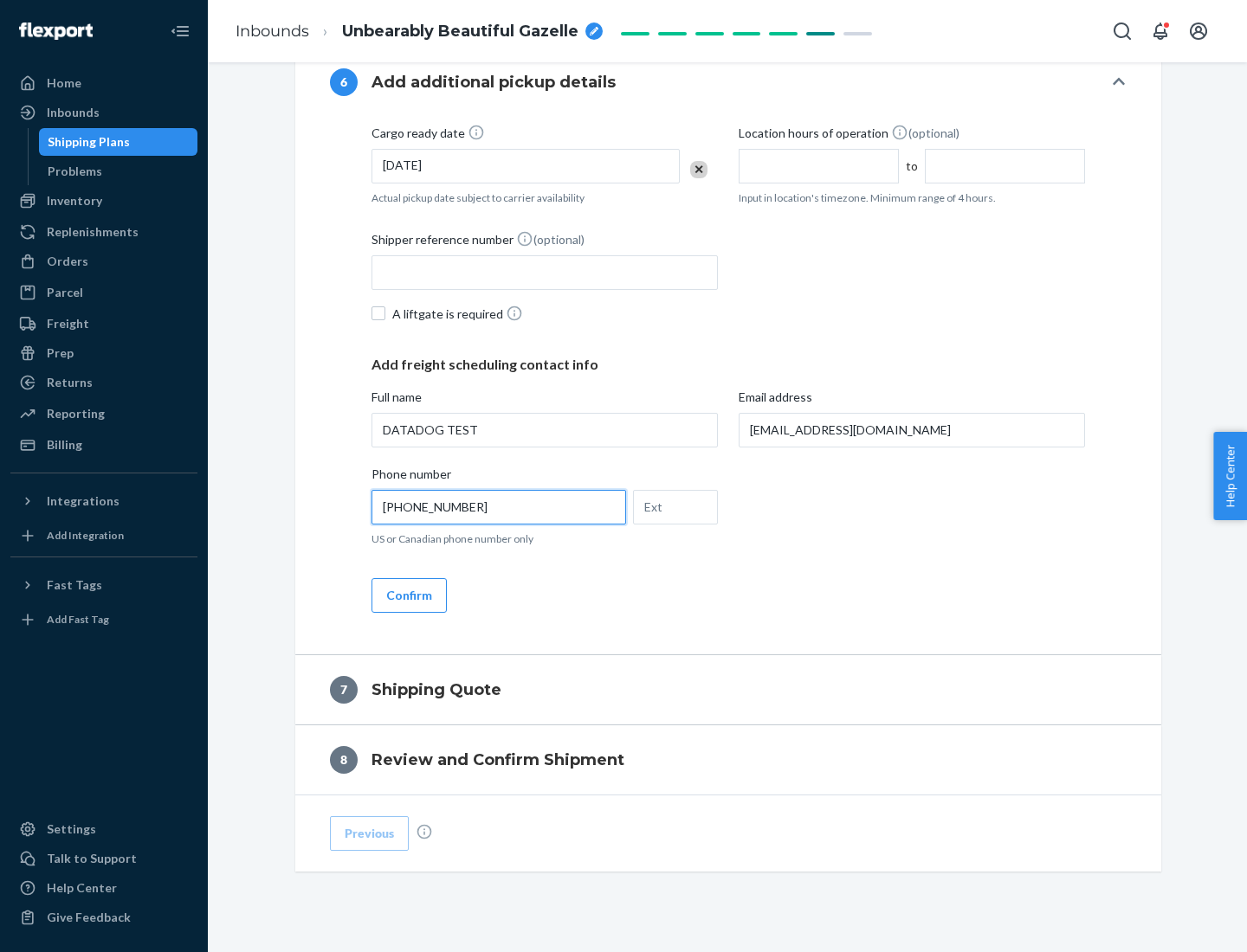
scroll to position [1039, 0]
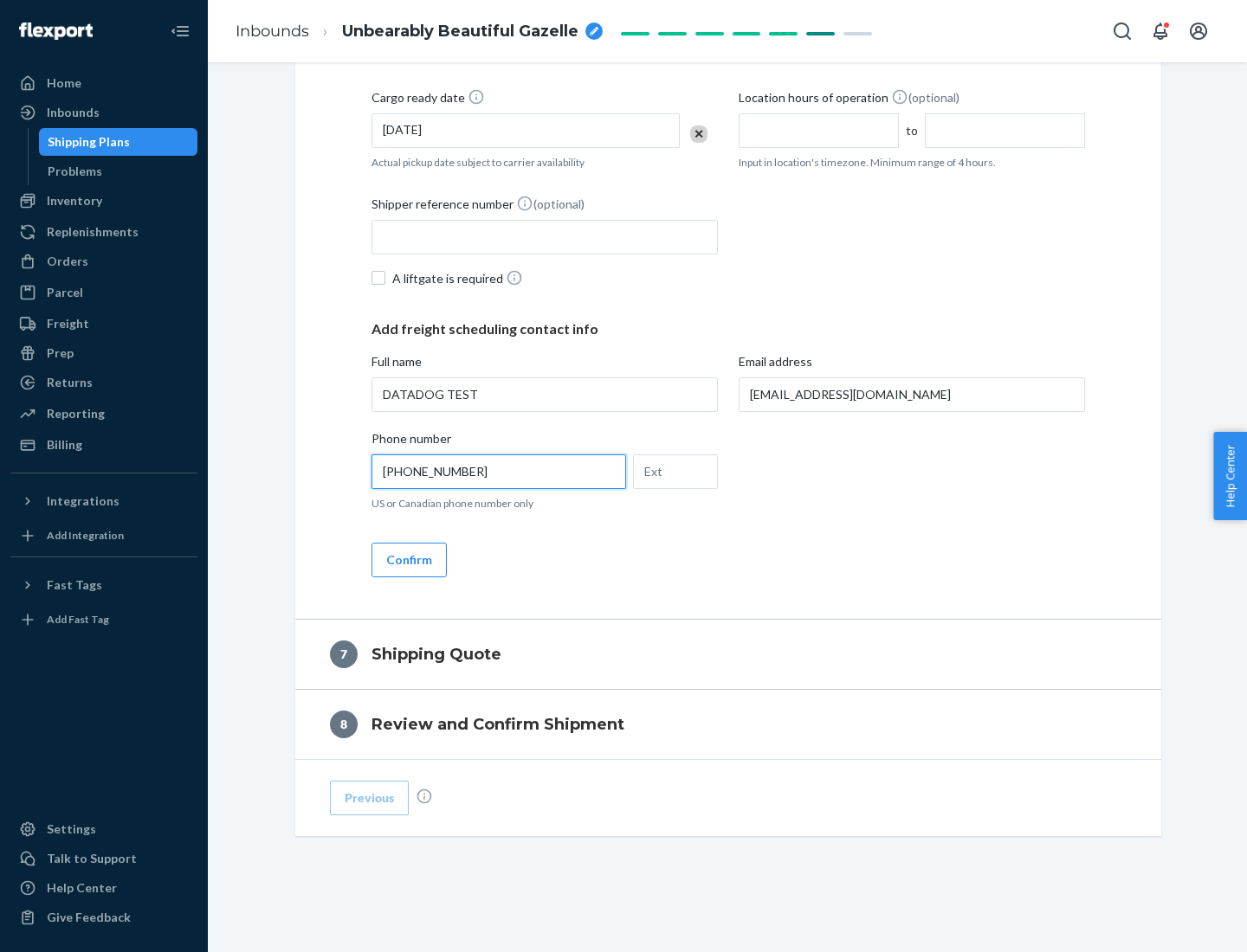
type input "[PHONE_NUMBER]"
click at [408, 559] on button "Confirm" at bounding box center [409, 560] width 75 height 35
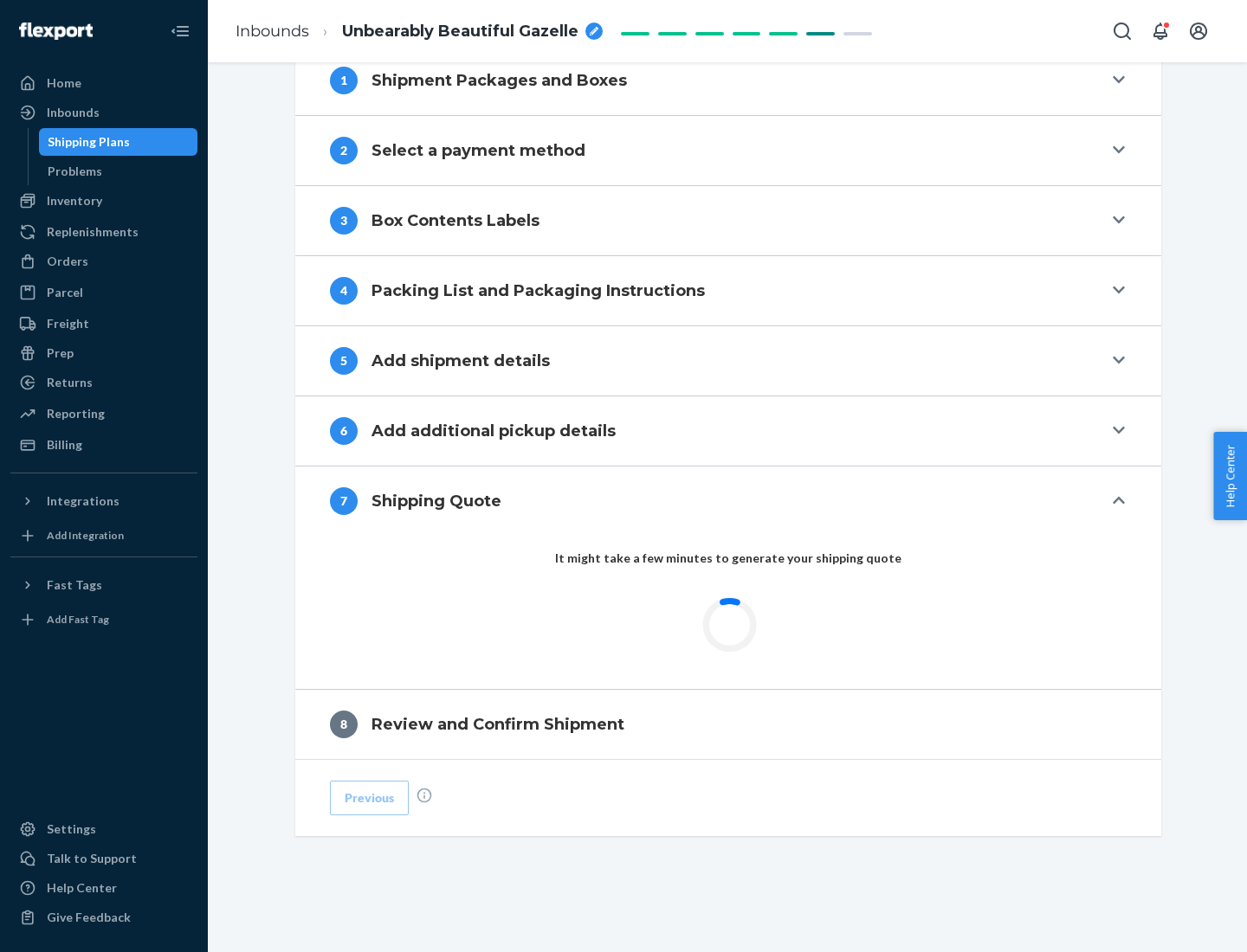
scroll to position [717, 0]
